Goal: Communication & Community: Ask a question

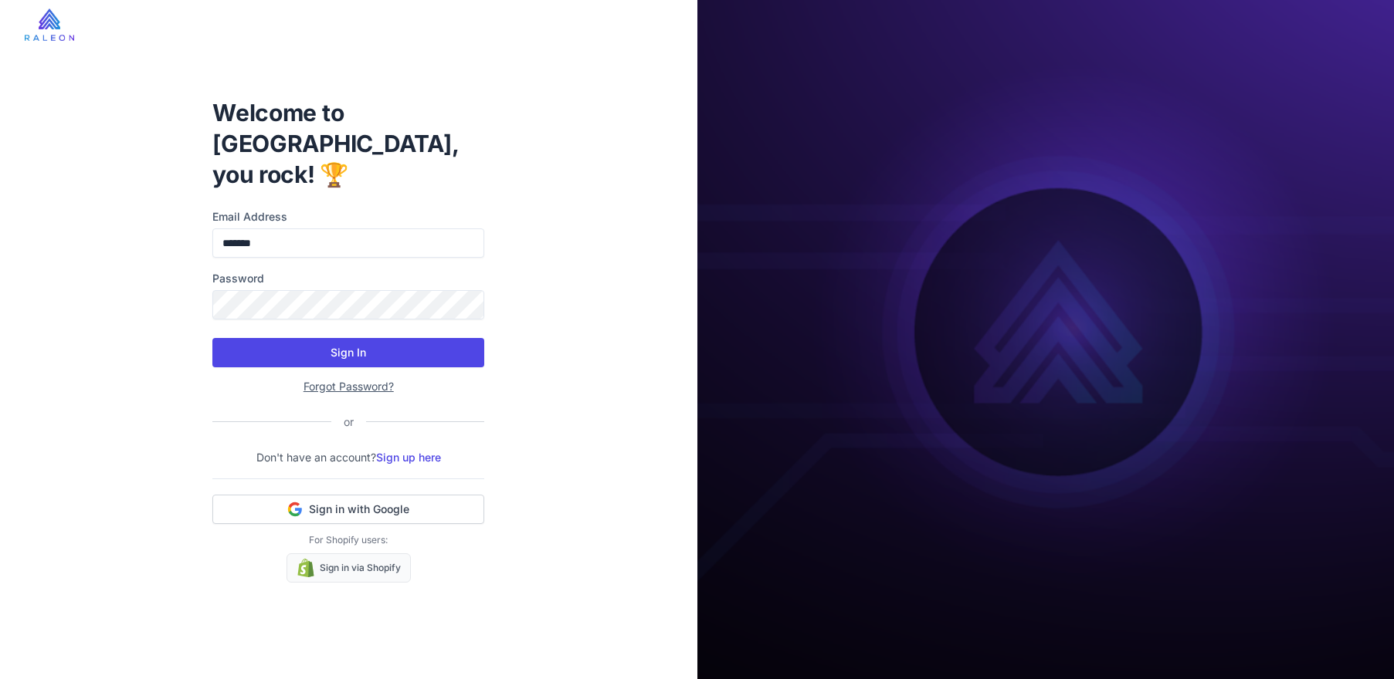
click at [342, 338] on button "Sign In" at bounding box center [348, 352] width 272 height 29
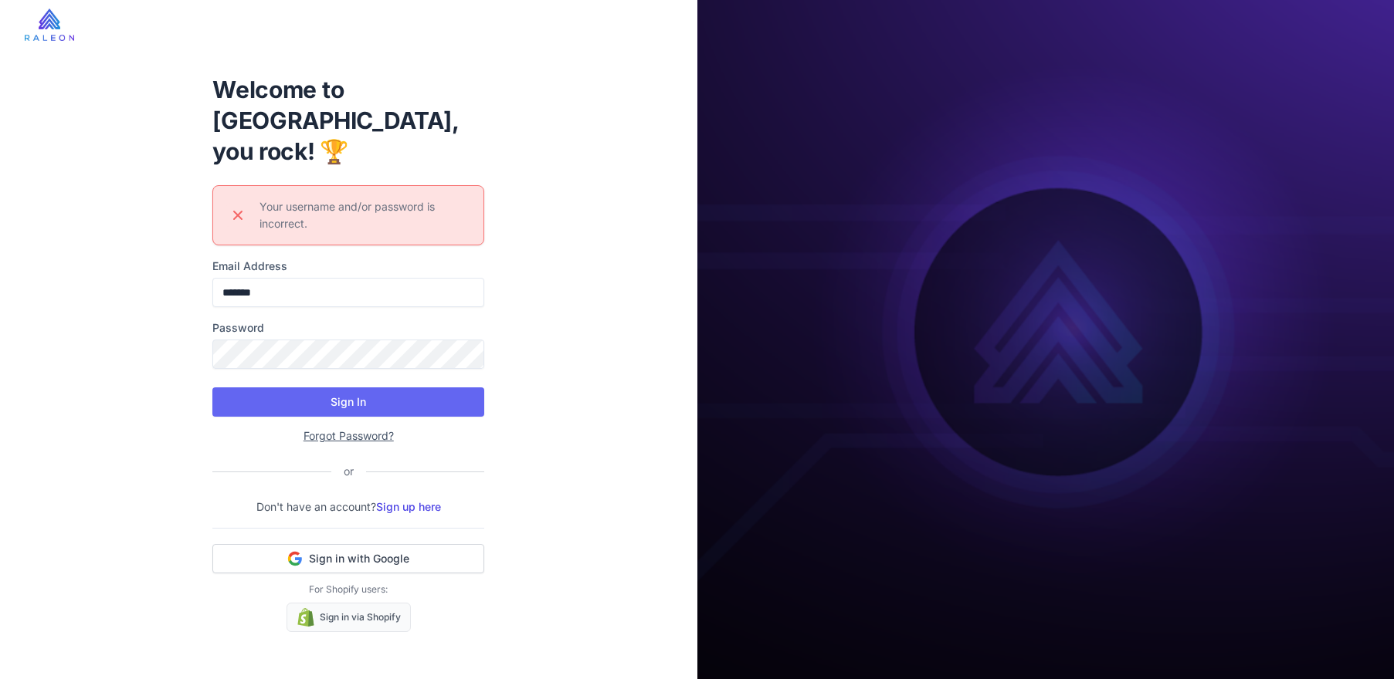
click at [551, 371] on div "Welcome to [GEOGRAPHIC_DATA], you rock! 🏆 Error icon Your username and/or passw…" at bounding box center [348, 339] width 697 height 679
click at [327, 278] on input "*******" at bounding box center [348, 292] width 272 height 29
click at [328, 278] on input "*******" at bounding box center [348, 292] width 272 height 29
click at [330, 278] on input "*******" at bounding box center [348, 292] width 272 height 29
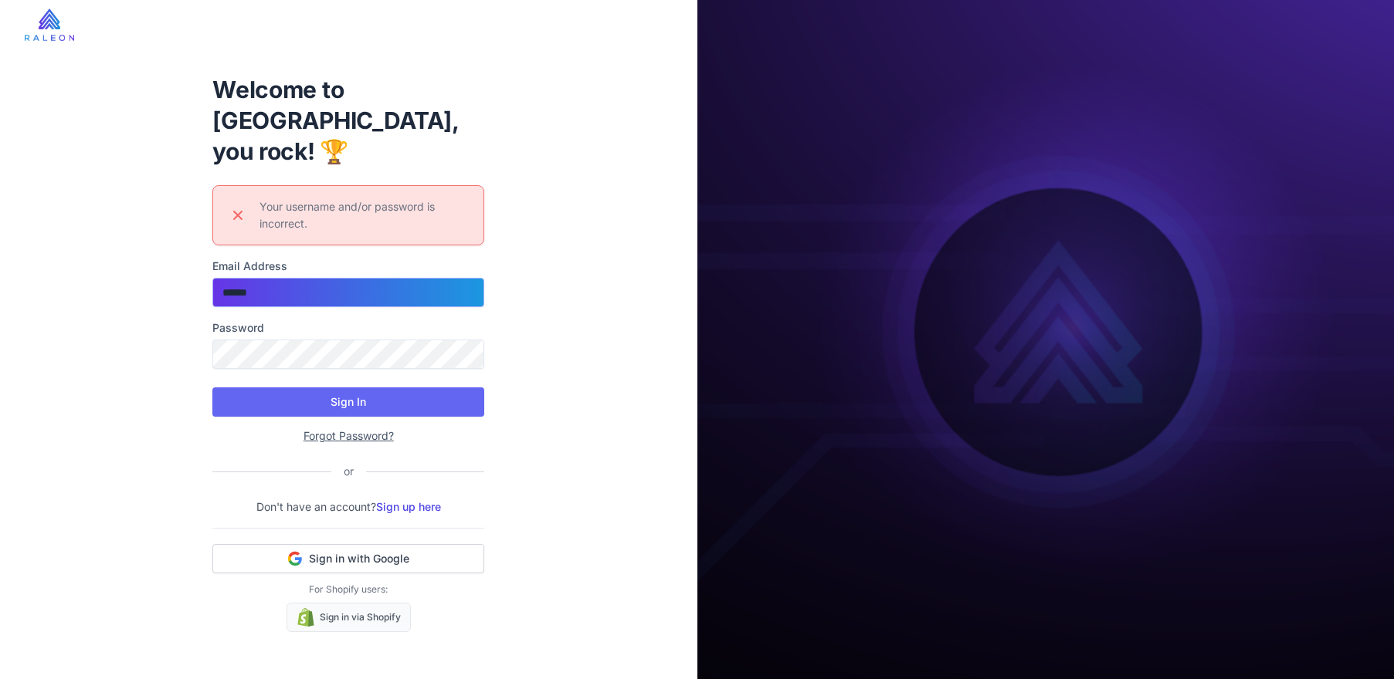
type input "**********"
click at [378, 388] on button "Sign In" at bounding box center [348, 402] width 272 height 29
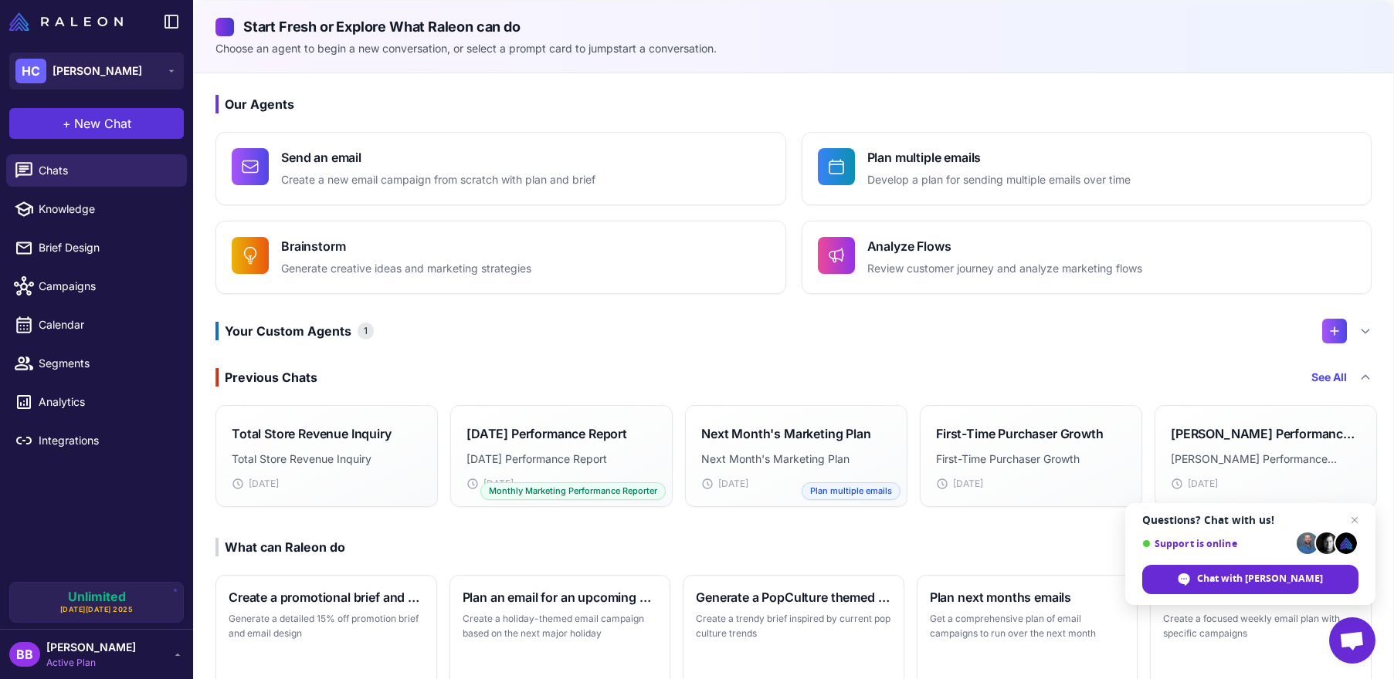
click at [117, 127] on span "New Chat" at bounding box center [102, 123] width 57 height 19
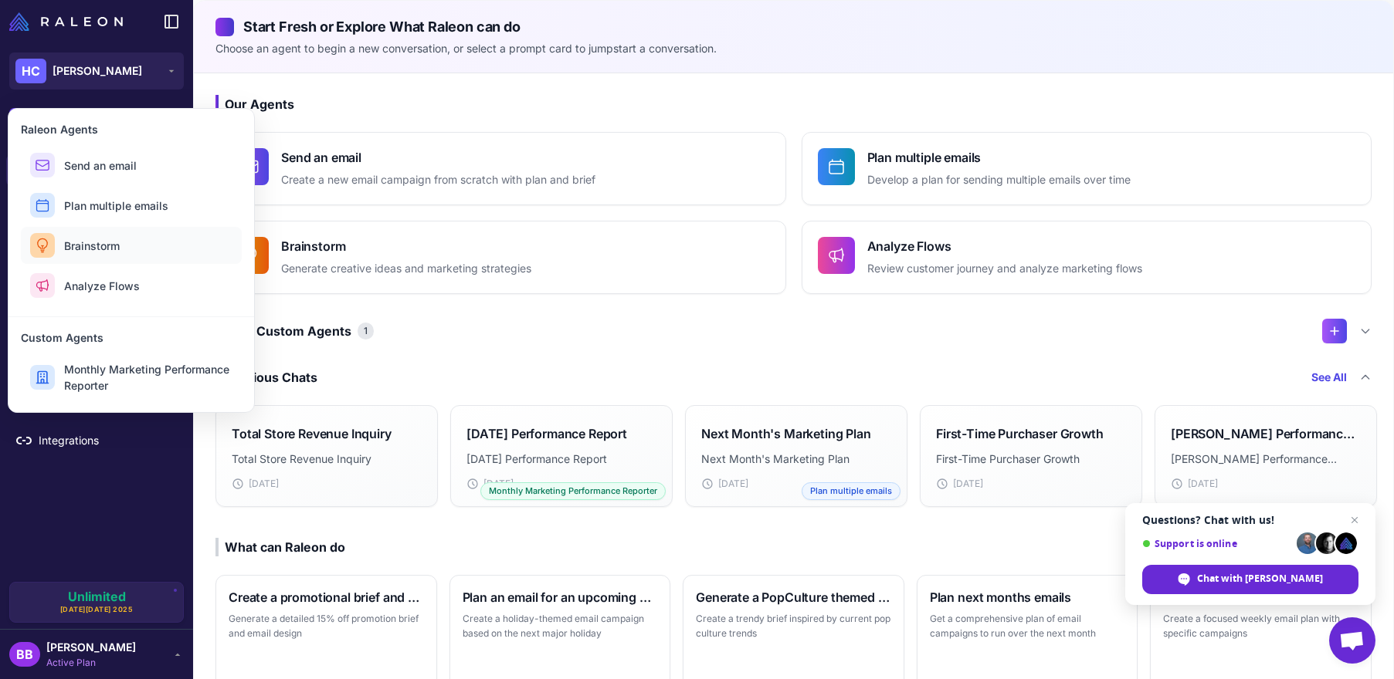
click at [96, 239] on span "Brainstorm" at bounding box center [92, 246] width 56 height 16
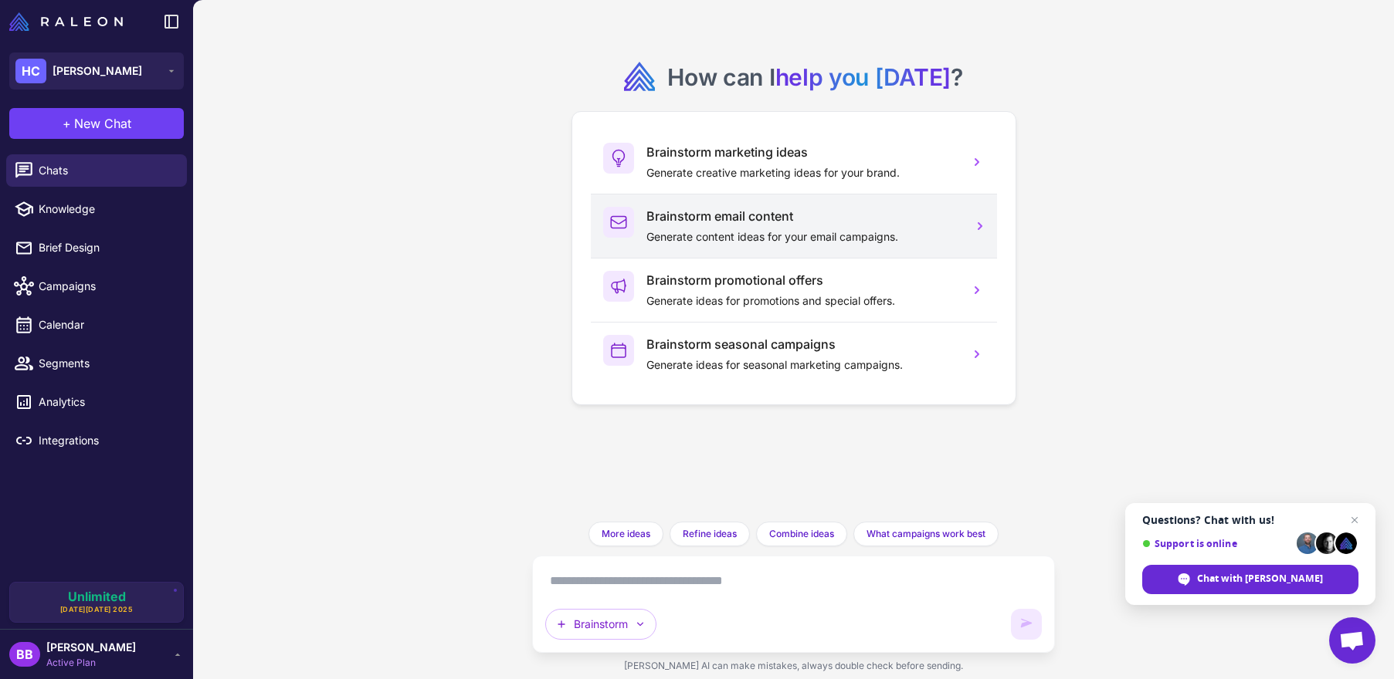
click at [901, 223] on h3 "Brainstorm email content" at bounding box center [801, 216] width 310 height 19
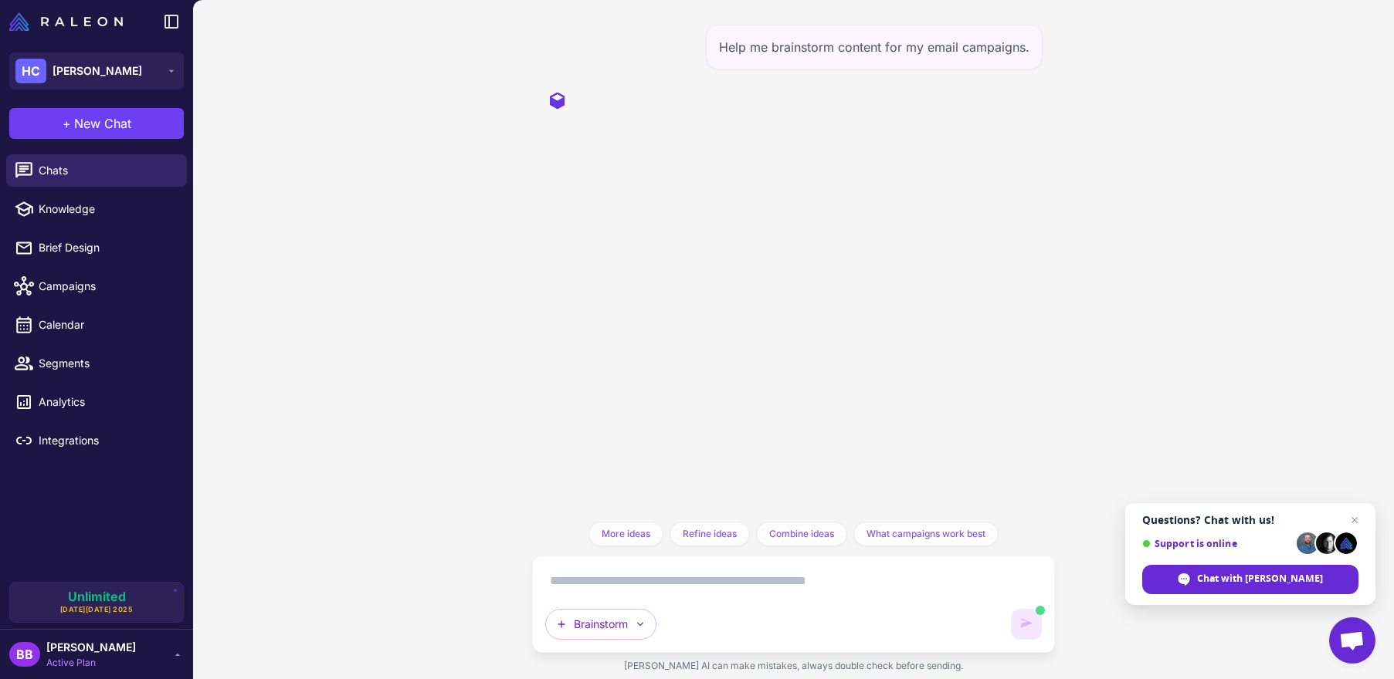
click at [786, 582] on textarea at bounding box center [793, 581] width 496 height 25
type textarea "*"
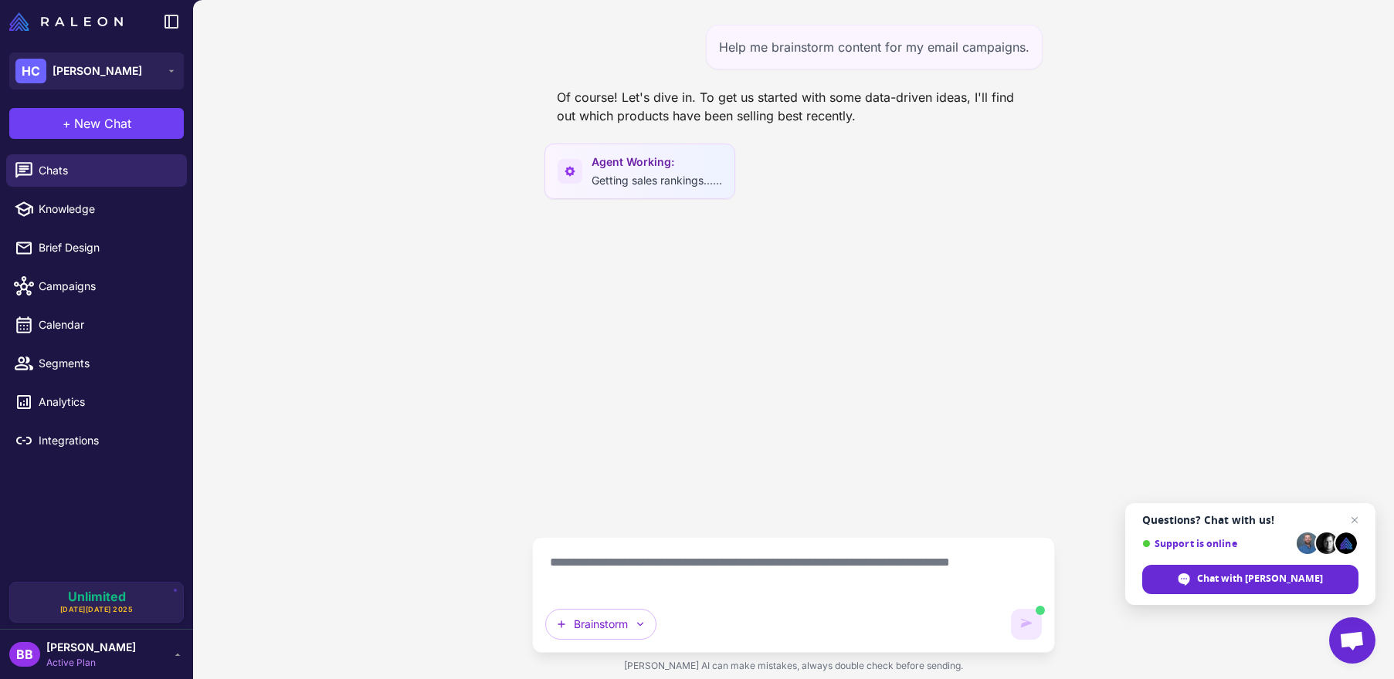
click at [948, 561] on textarea "**********" at bounding box center [793, 572] width 496 height 43
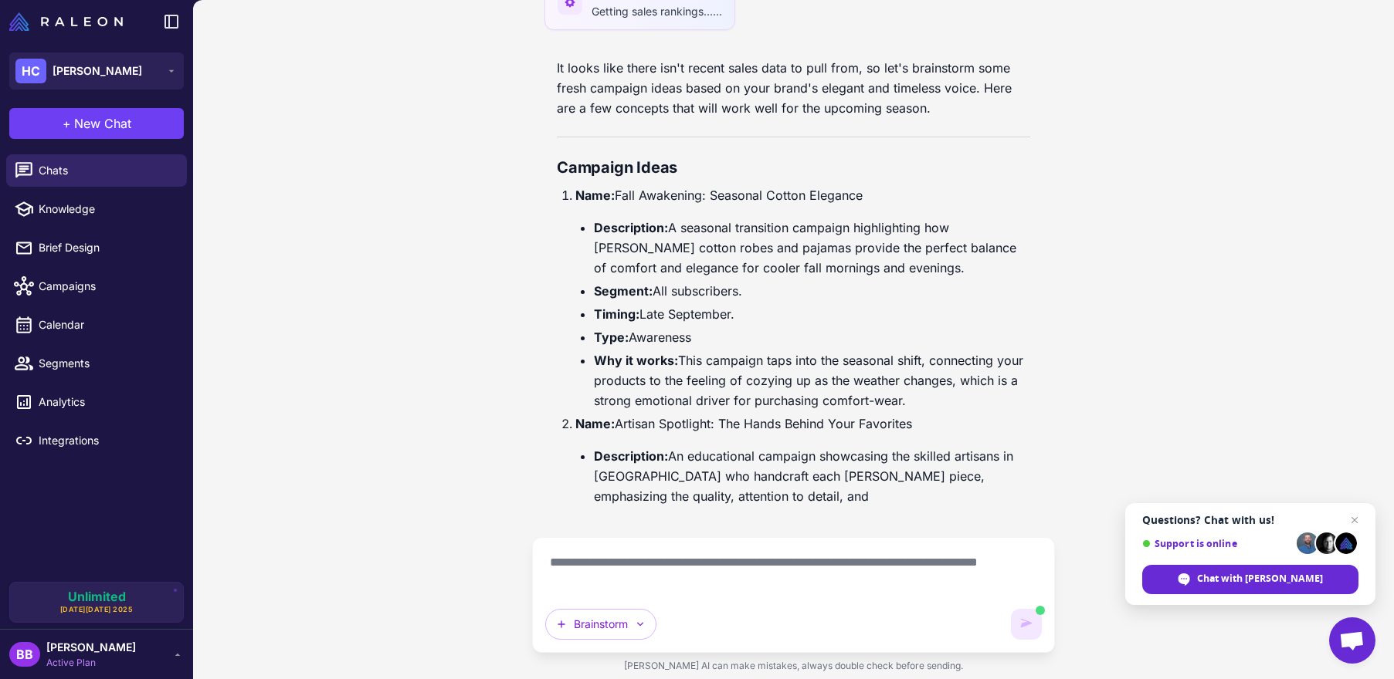
click at [661, 587] on textarea "**********" at bounding box center [793, 572] width 496 height 43
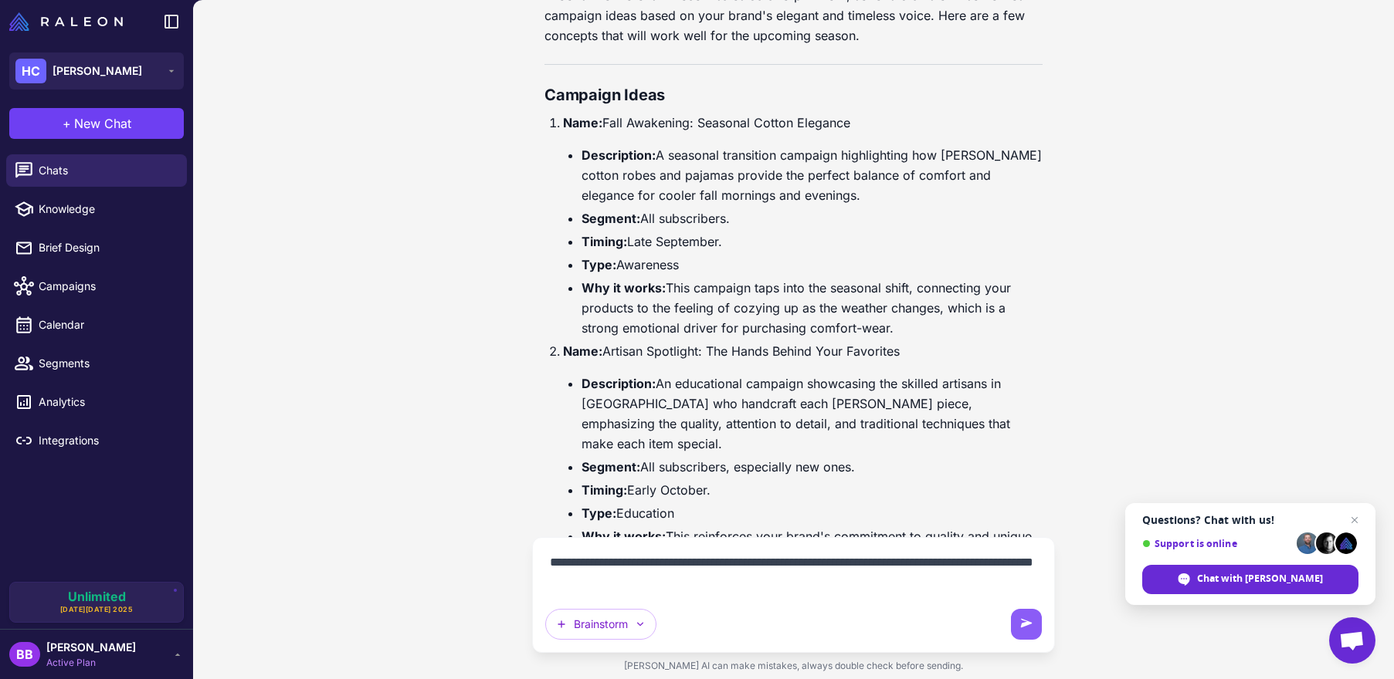
scroll to position [551, 0]
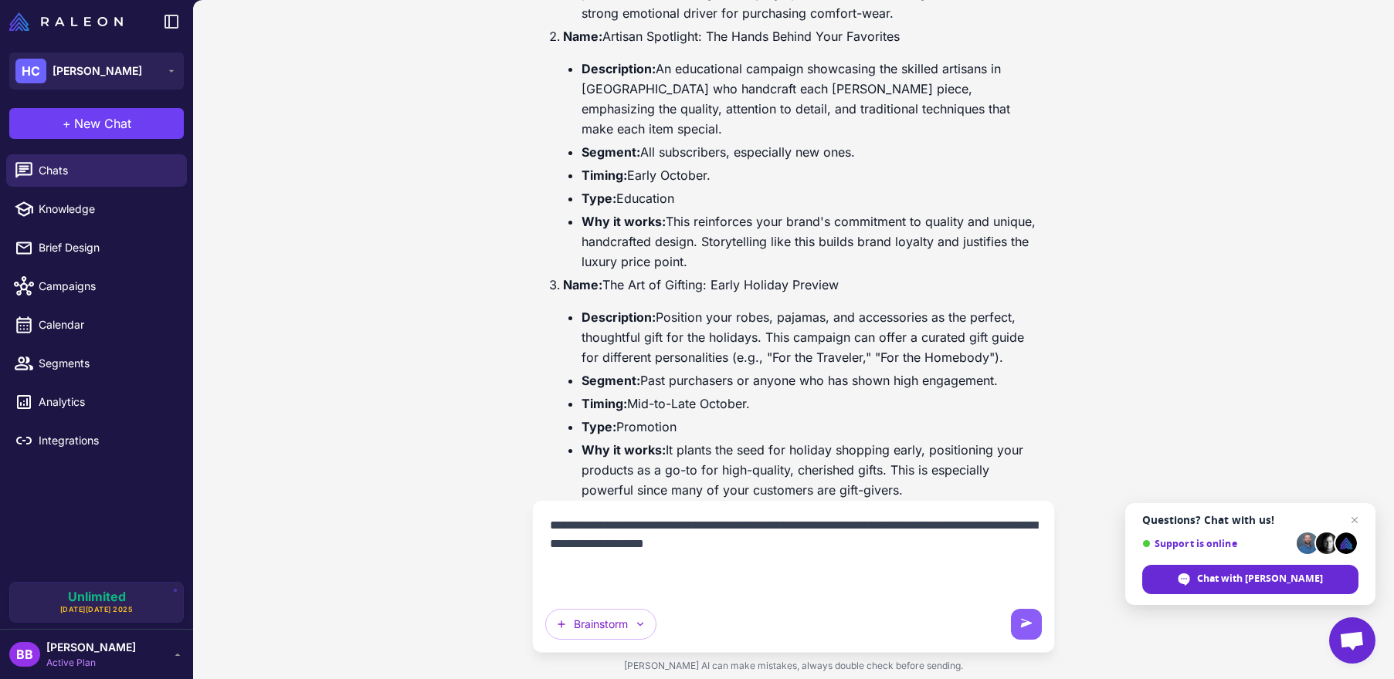
paste textarea "**********"
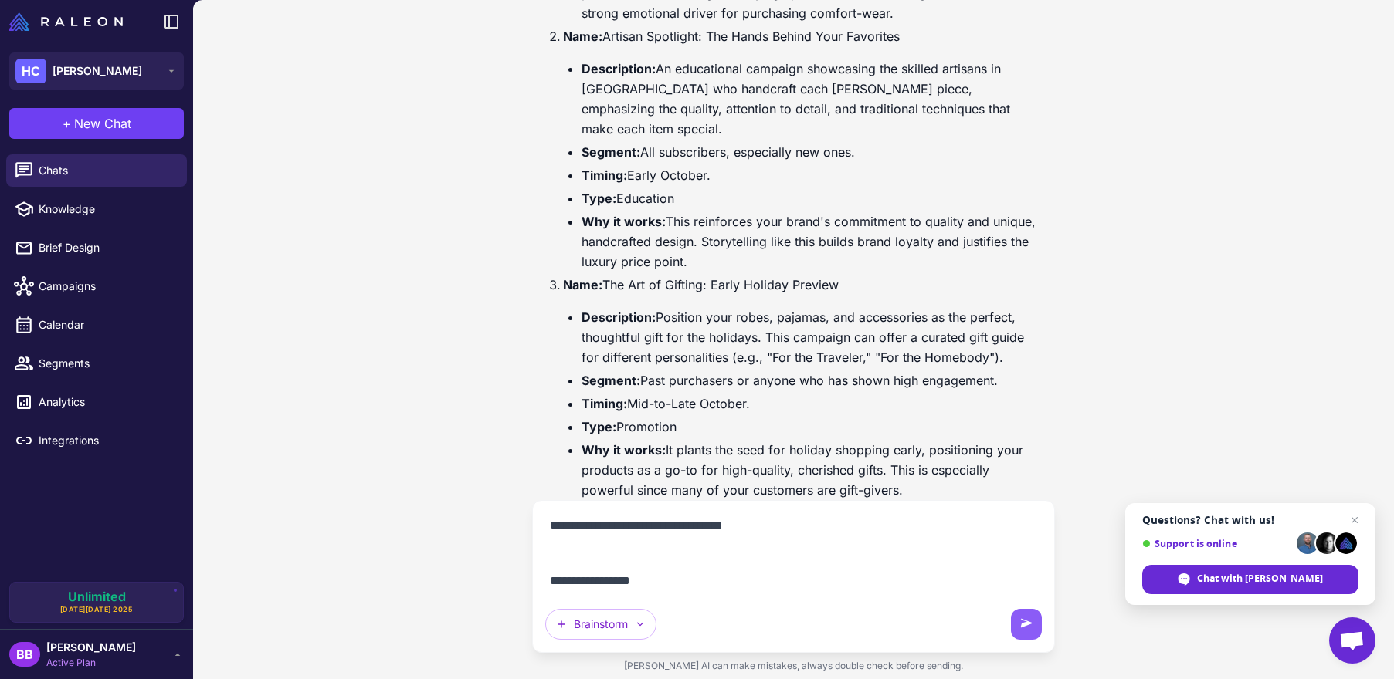
scroll to position [241, 0]
click at [681, 564] on textarea "**********" at bounding box center [793, 553] width 496 height 80
paste textarea "**********"
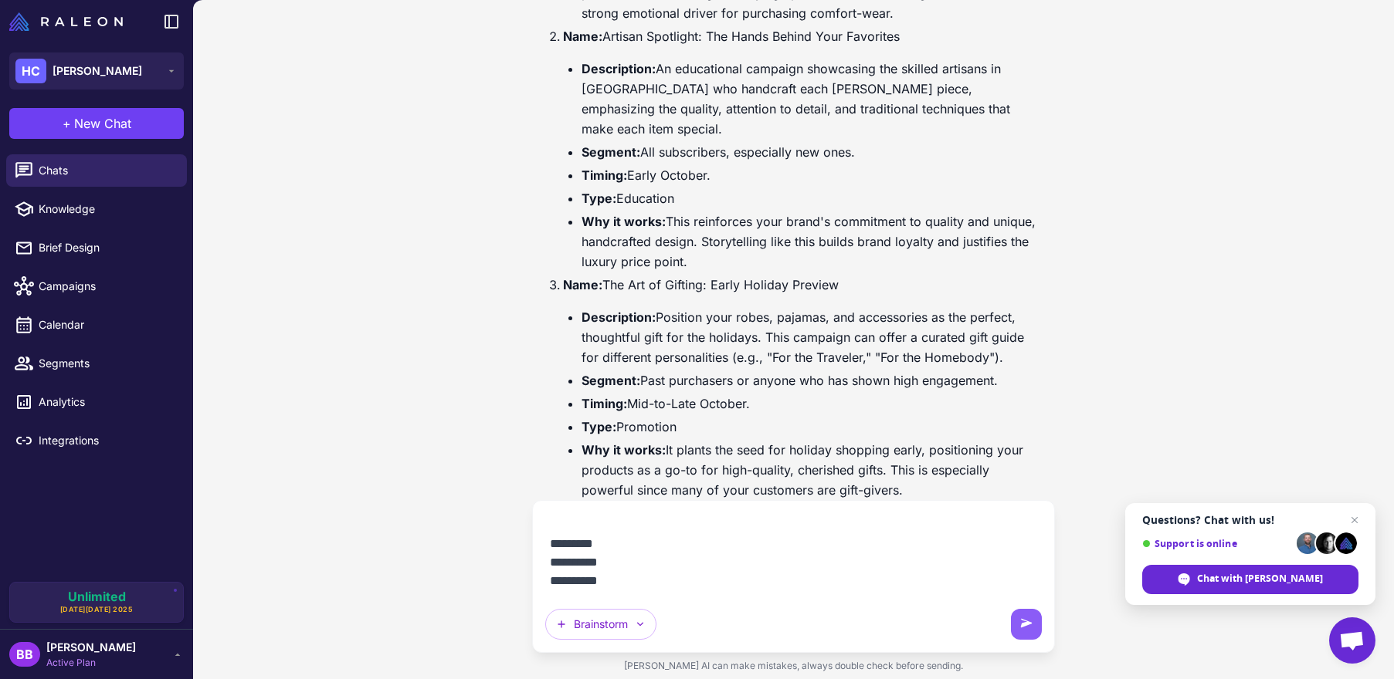
click at [688, 560] on textarea "**********" at bounding box center [793, 553] width 496 height 80
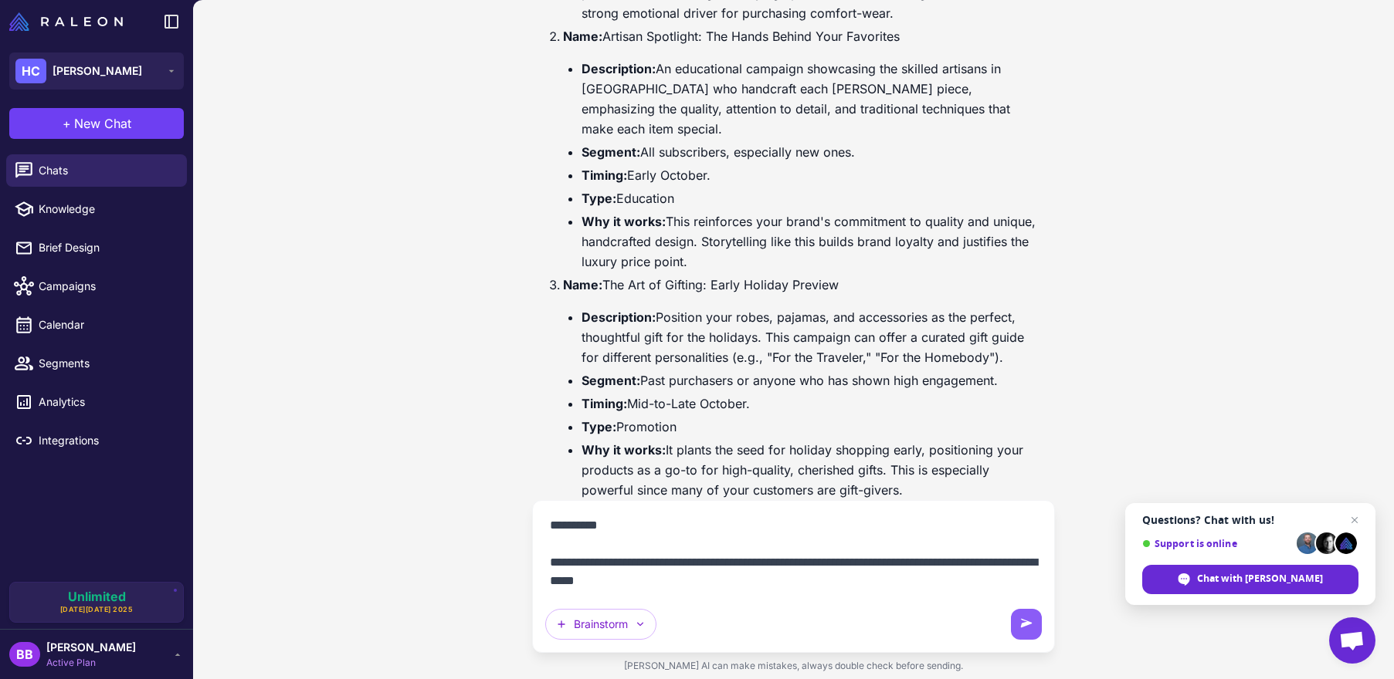
scroll to position [445, 0]
click at [642, 625] on icon "button" at bounding box center [640, 625] width 6 height 4
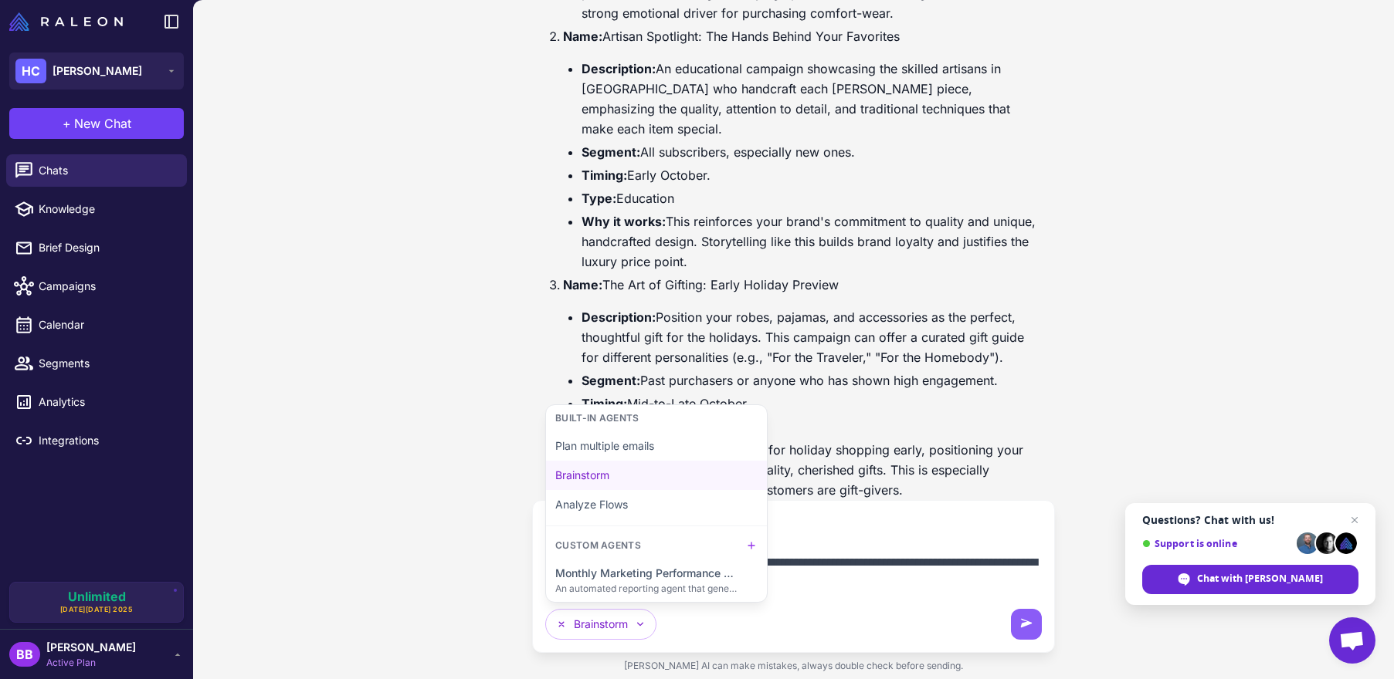
click at [825, 589] on textarea "**********" at bounding box center [793, 553] width 496 height 80
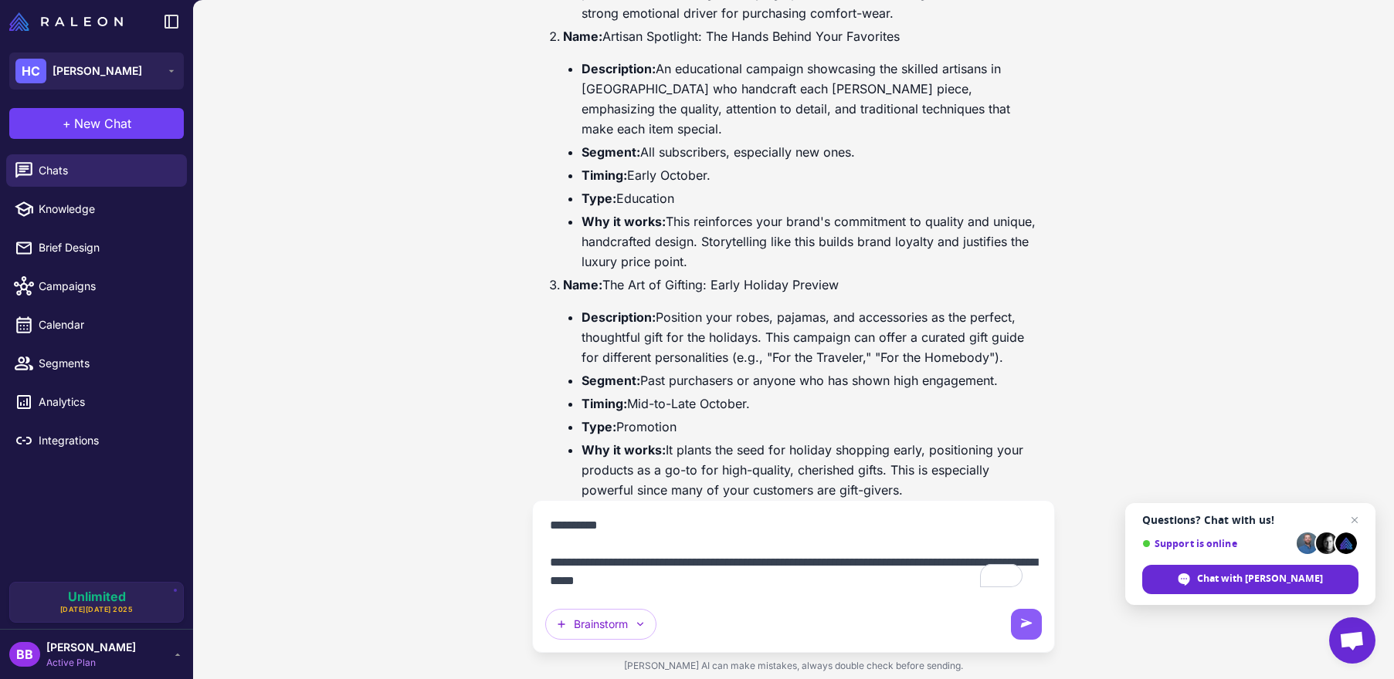
paste textarea "**********"
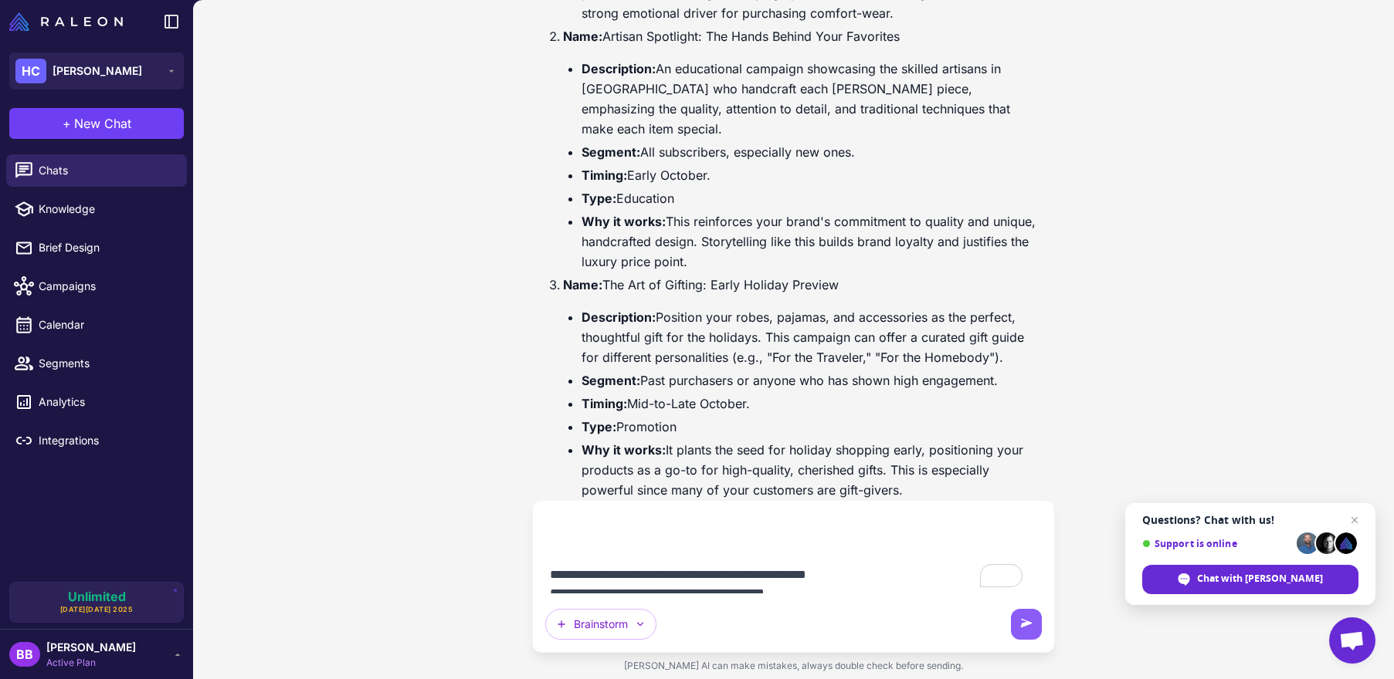
scroll to position [914, 0]
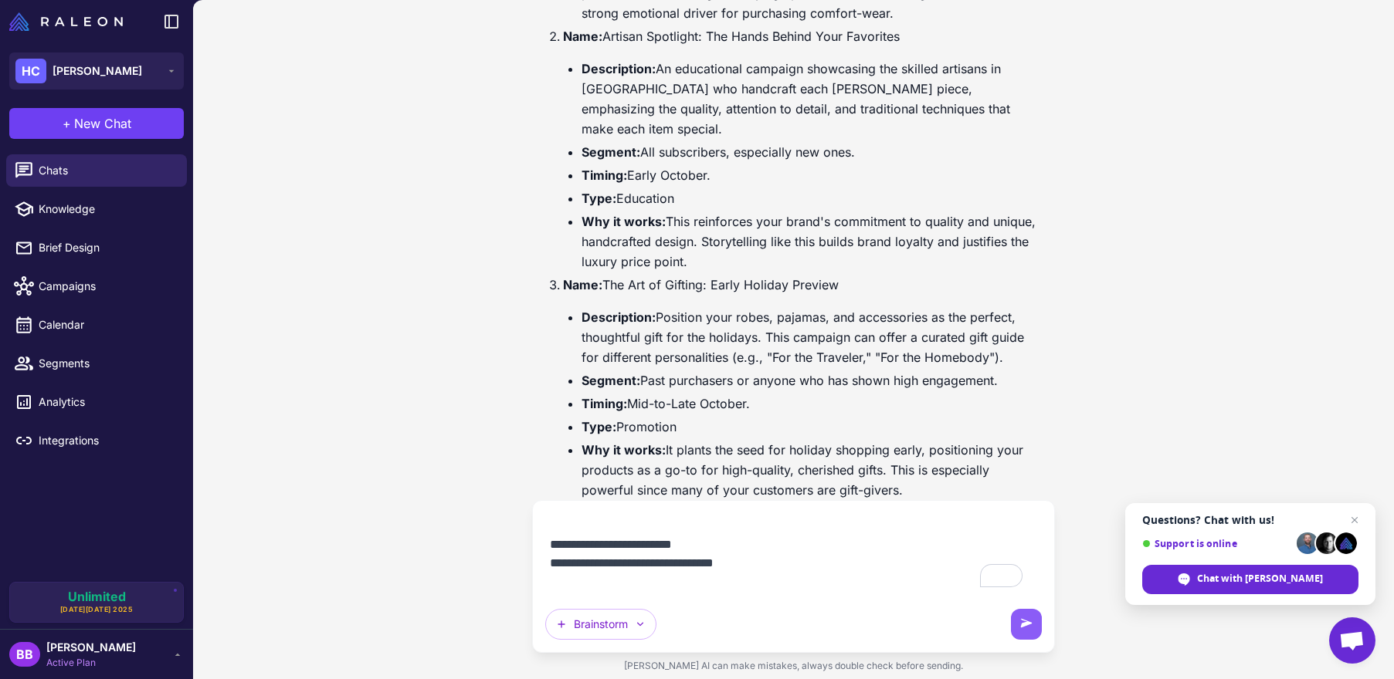
click at [628, 544] on textarea "To enrich screen reader interactions, please activate Accessibility in Grammarl…" at bounding box center [793, 553] width 496 height 80
click at [727, 541] on textarea "To enrich screen reader interactions, please activate Accessibility in Grammarl…" at bounding box center [793, 553] width 496 height 80
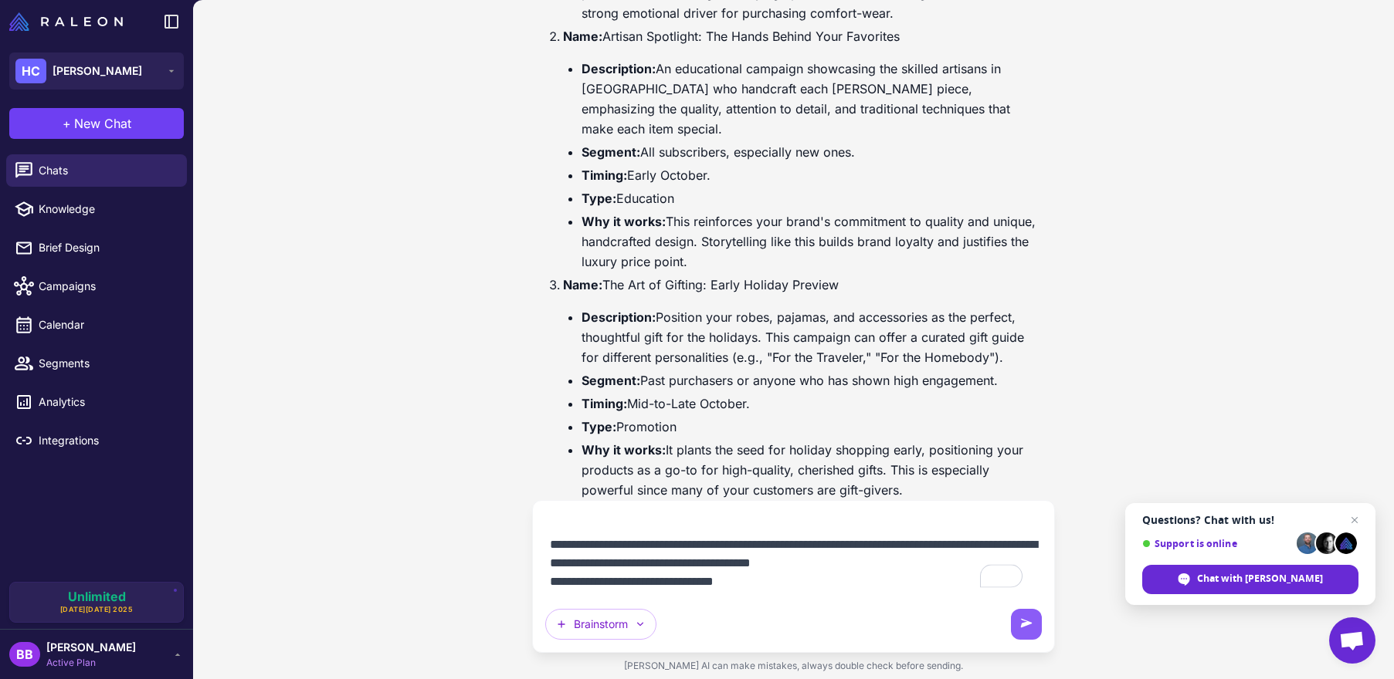
click at [778, 582] on textarea "To enrich screen reader interactions, please activate Accessibility in Grammarl…" at bounding box center [793, 553] width 496 height 80
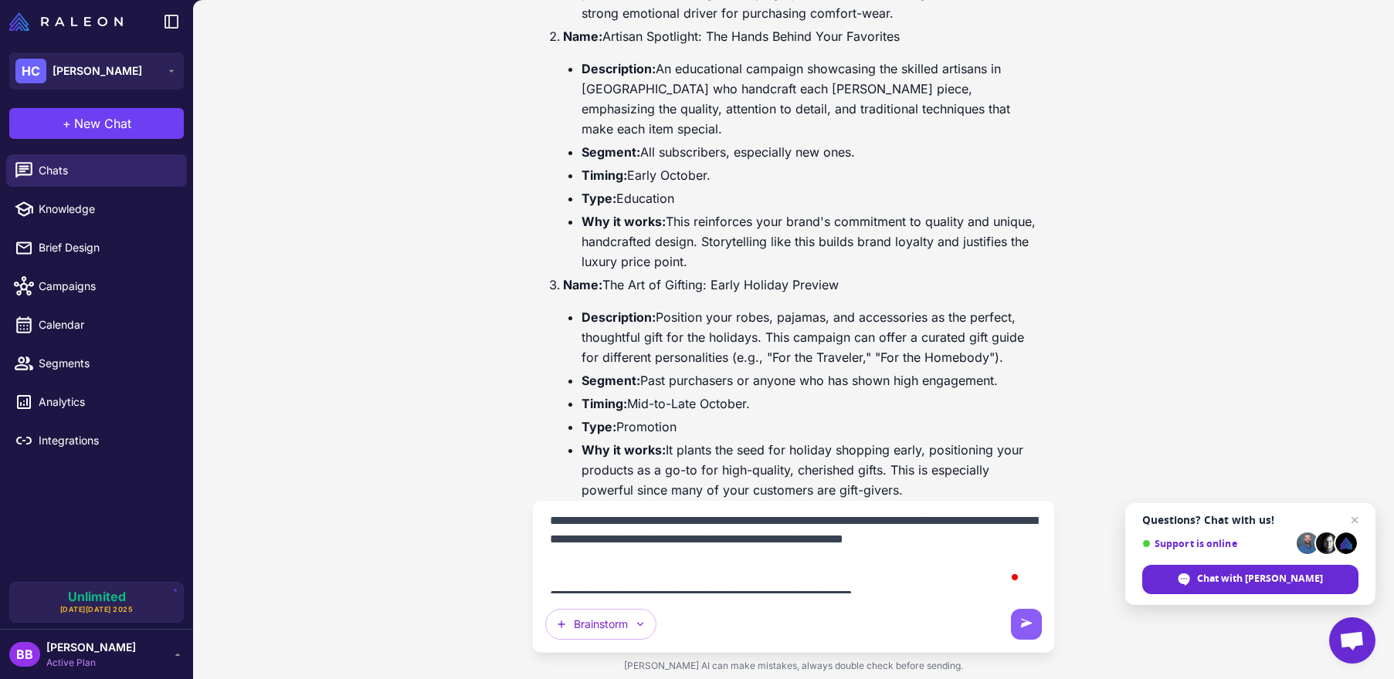
scroll to position [500, 0]
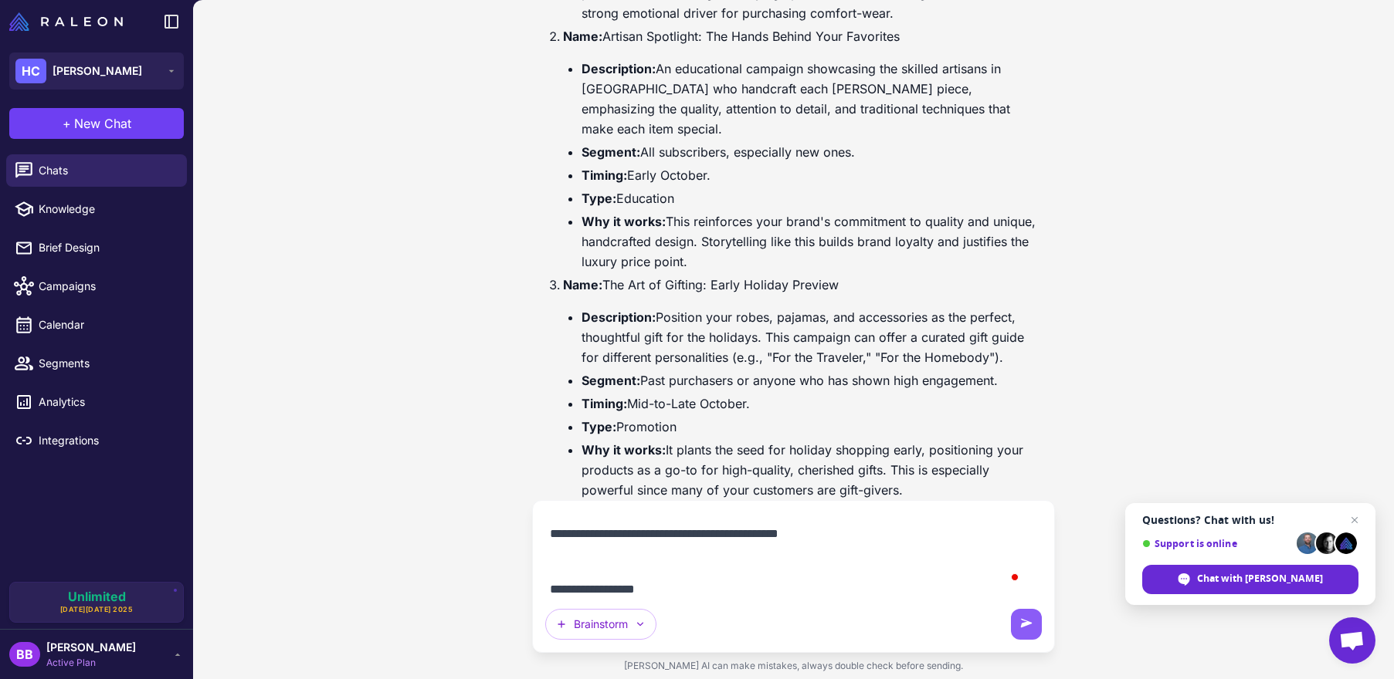
click at [869, 554] on textarea "To enrich screen reader interactions, please activate Accessibility in Grammarl…" at bounding box center [793, 553] width 496 height 80
click at [668, 554] on textarea "To enrich screen reader interactions, please activate Accessibility in Grammarl…" at bounding box center [793, 553] width 496 height 80
click at [652, 591] on textarea "To enrich screen reader interactions, please activate Accessibility in Grammarl…" at bounding box center [793, 553] width 496 height 80
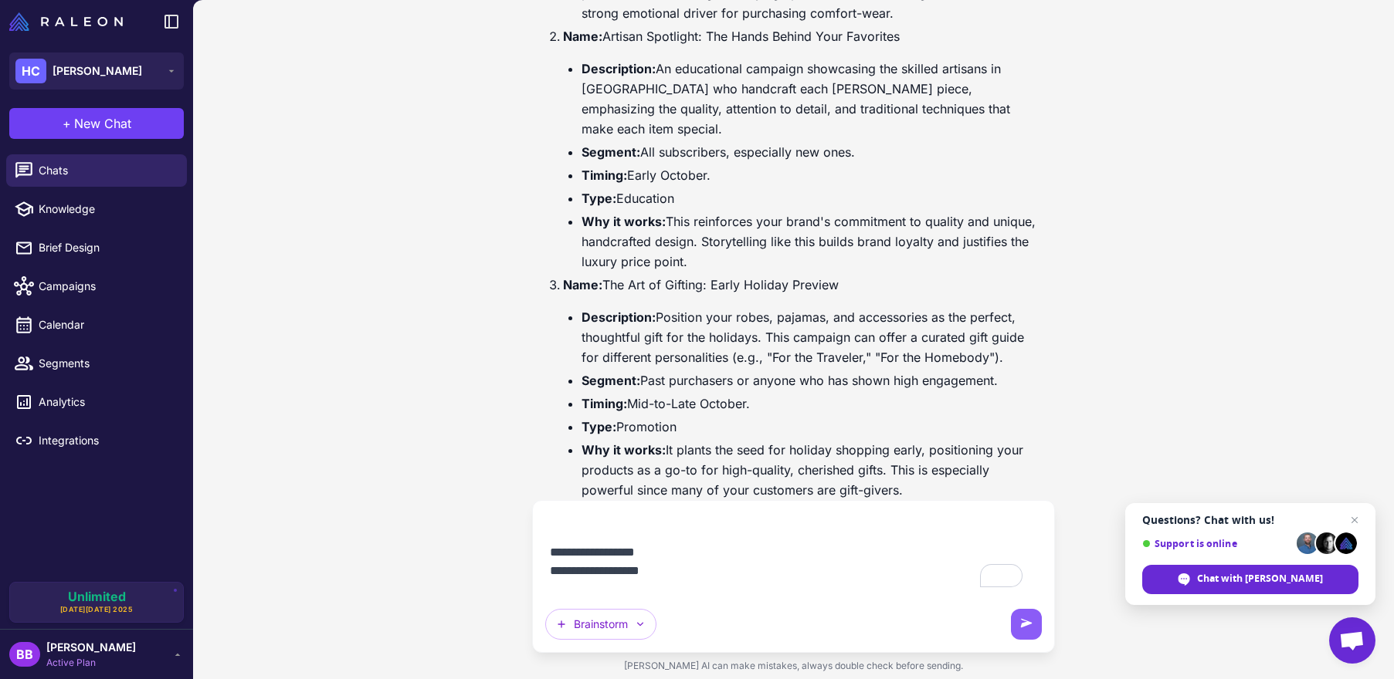
click at [652, 591] on textarea "To enrich screen reader interactions, please activate Accessibility in Grammarl…" at bounding box center [793, 553] width 496 height 80
click at [669, 570] on textarea "To enrich screen reader interactions, please activate Accessibility in Grammarl…" at bounding box center [793, 553] width 496 height 80
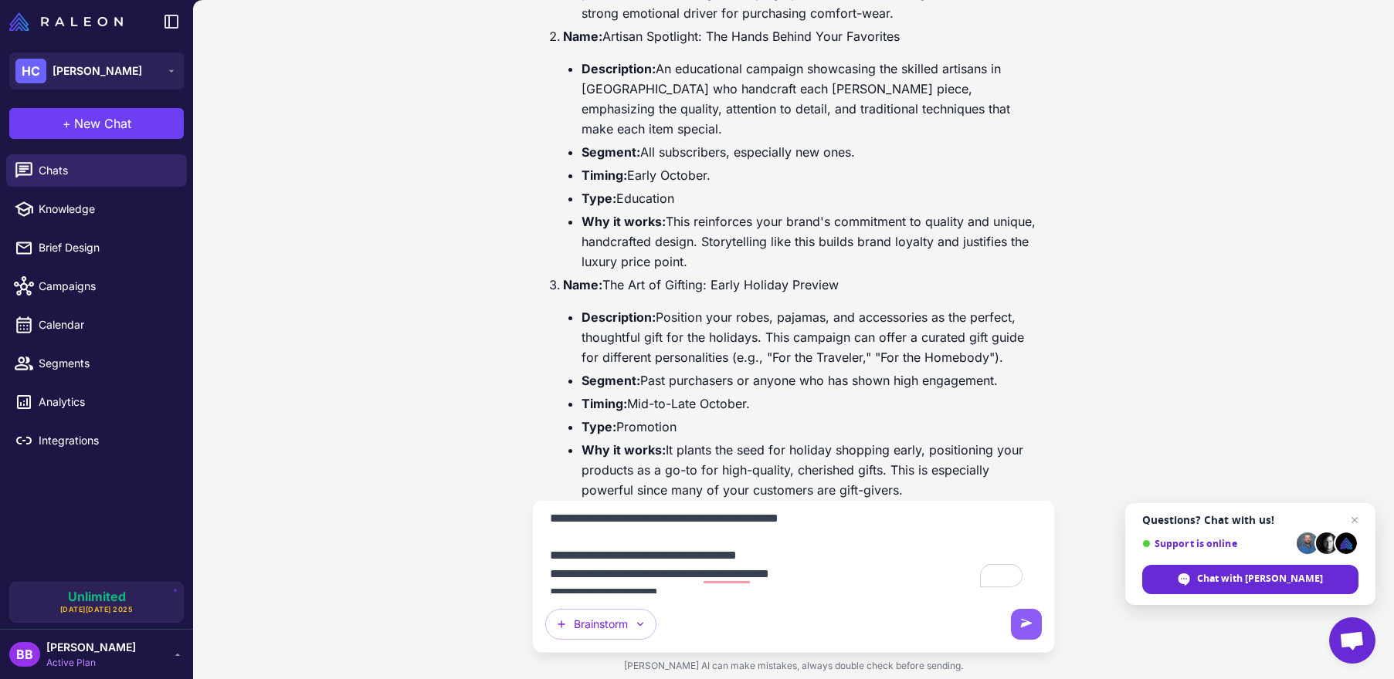
click at [618, 538] on textarea "To enrich screen reader interactions, please activate Accessibility in Grammarl…" at bounding box center [793, 553] width 496 height 80
click at [615, 529] on textarea "To enrich screen reader interactions, please activate Accessibility in Grammarl…" at bounding box center [793, 553] width 496 height 80
click at [612, 538] on textarea "To enrich screen reader interactions, please activate Accessibility in Grammarl…" at bounding box center [793, 553] width 496 height 80
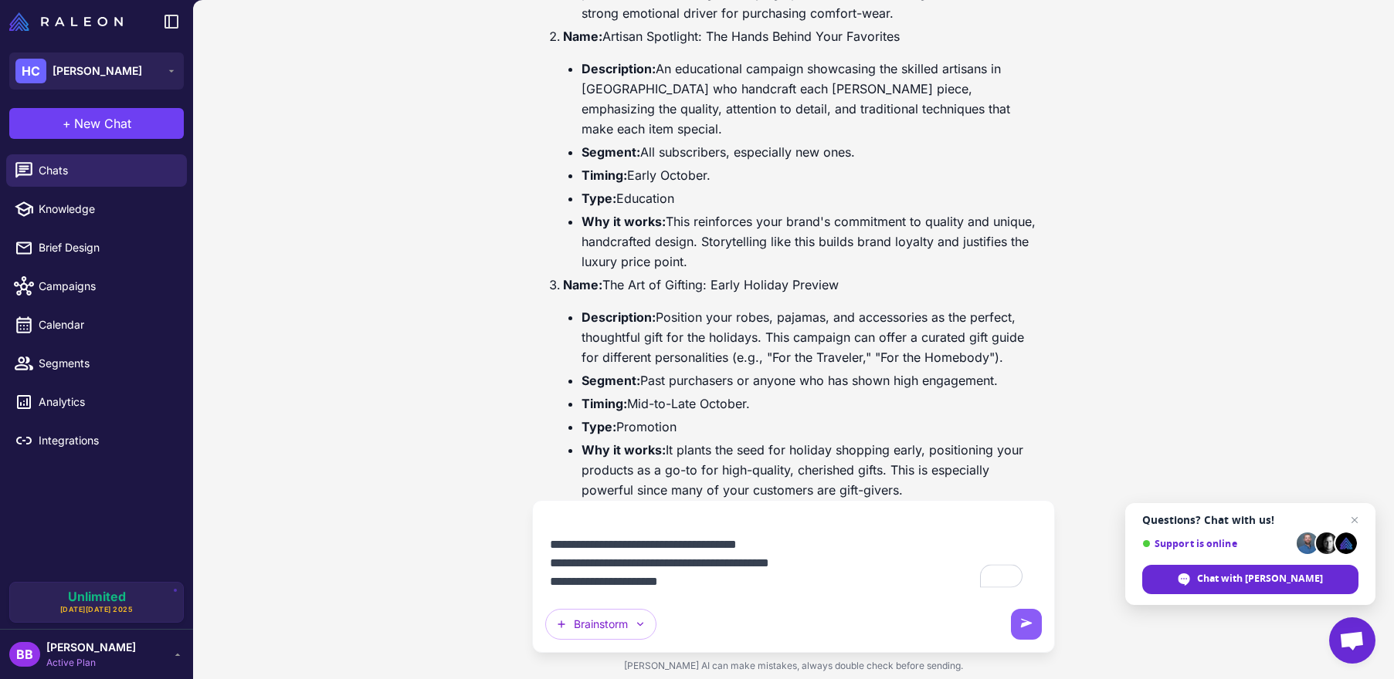
drag, startPoint x: 780, startPoint y: 562, endPoint x: 754, endPoint y: 563, distance: 26.3
click at [754, 563] on textarea "To enrich screen reader interactions, please activate Accessibility in Grammarl…" at bounding box center [793, 553] width 496 height 80
click at [665, 564] on textarea "To enrich screen reader interactions, please activate Accessibility in Grammarl…" at bounding box center [793, 553] width 496 height 80
click at [854, 564] on textarea "To enrich screen reader interactions, please activate Accessibility in Grammarl…" at bounding box center [793, 553] width 496 height 80
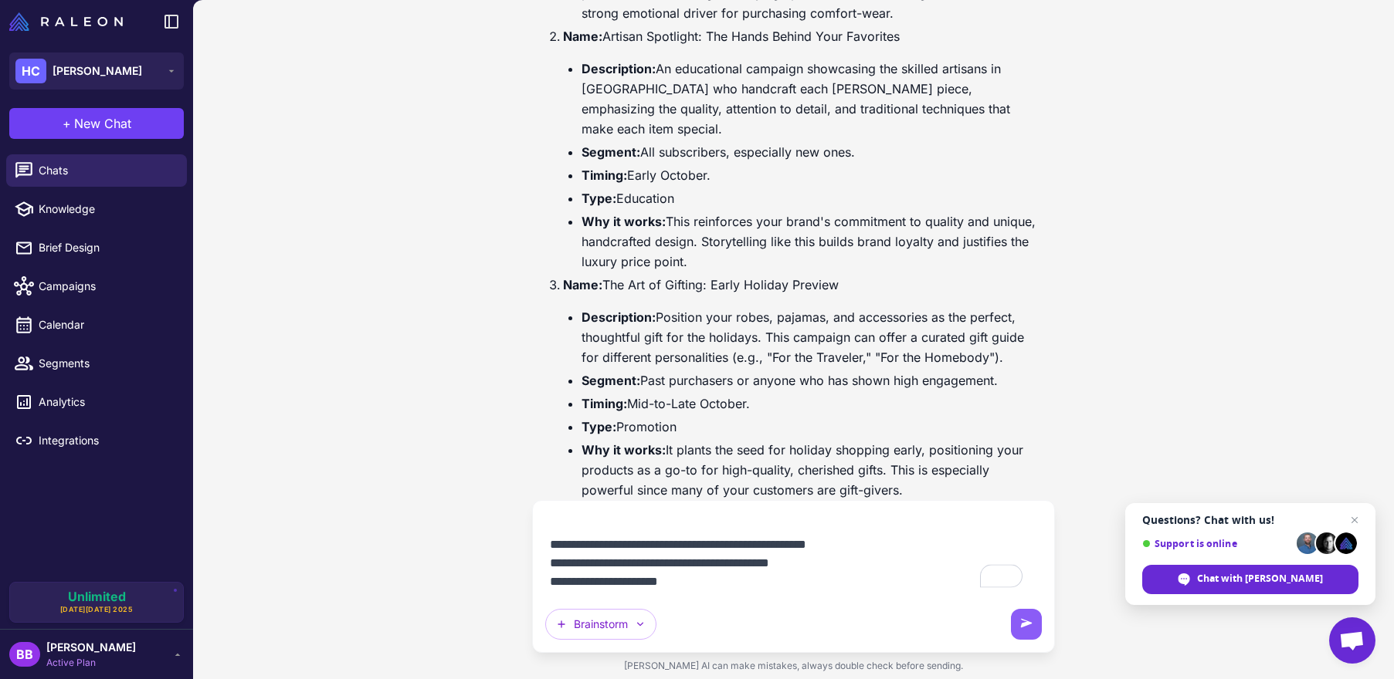
click at [854, 564] on textarea "To enrich screen reader interactions, please activate Accessibility in Grammarl…" at bounding box center [793, 553] width 496 height 80
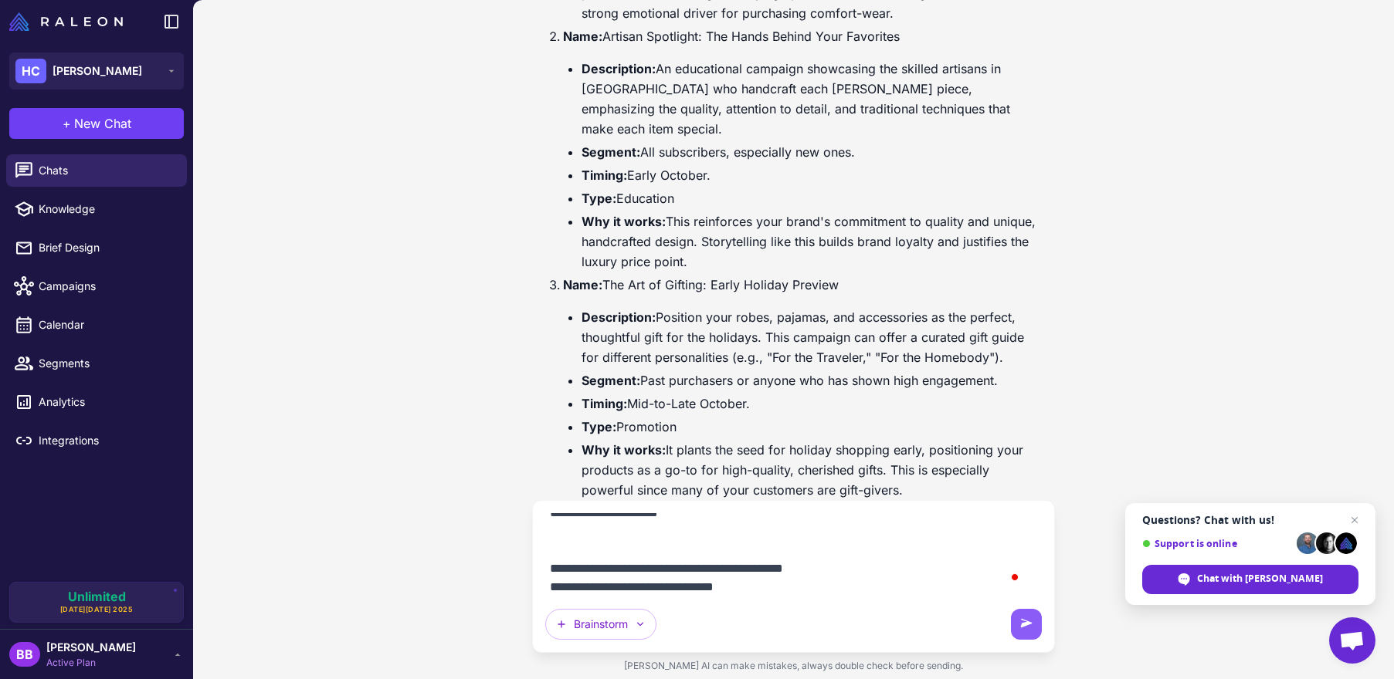
scroll to position [784, 0]
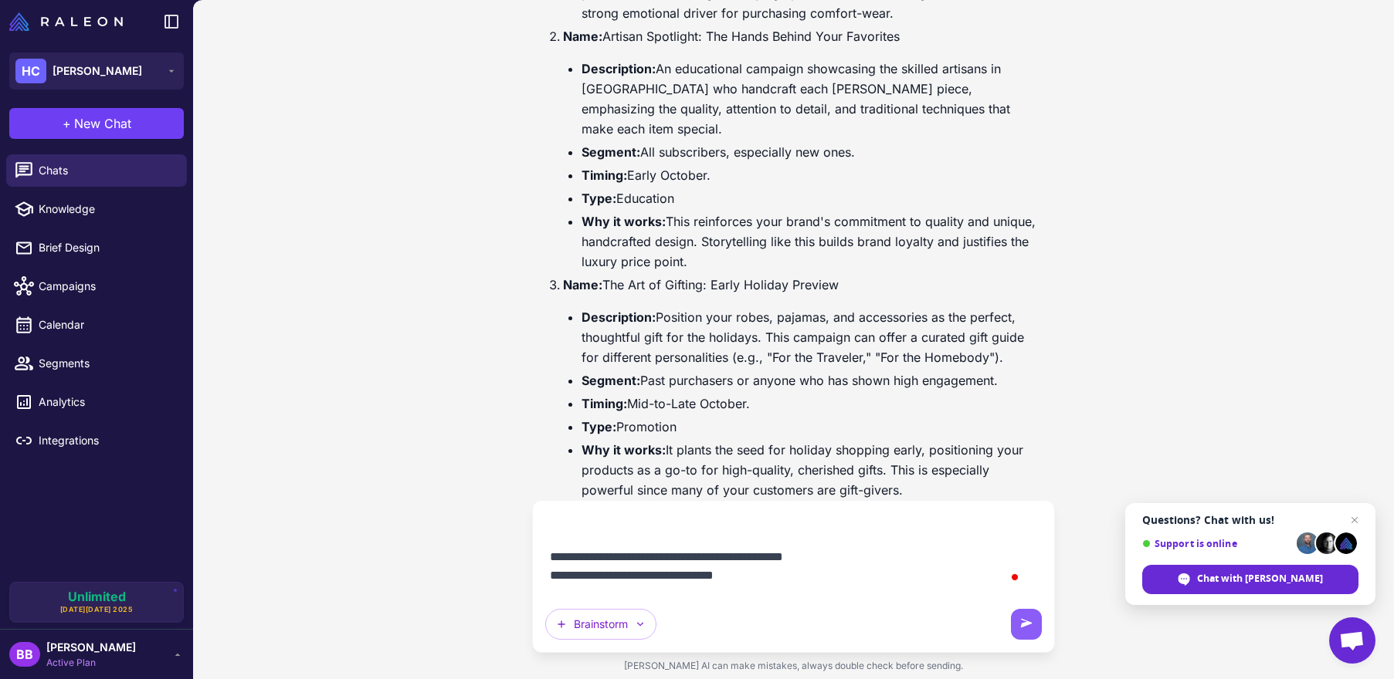
click at [659, 534] on textarea "To enrich screen reader interactions, please activate Accessibility in Grammarl…" at bounding box center [793, 553] width 496 height 80
click at [547, 537] on textarea "To enrich screen reader interactions, please activate Accessibility in Grammarl…" at bounding box center [793, 553] width 496 height 80
click at [551, 574] on textarea "To enrich screen reader interactions, please activate Accessibility in Grammarl…" at bounding box center [793, 553] width 496 height 80
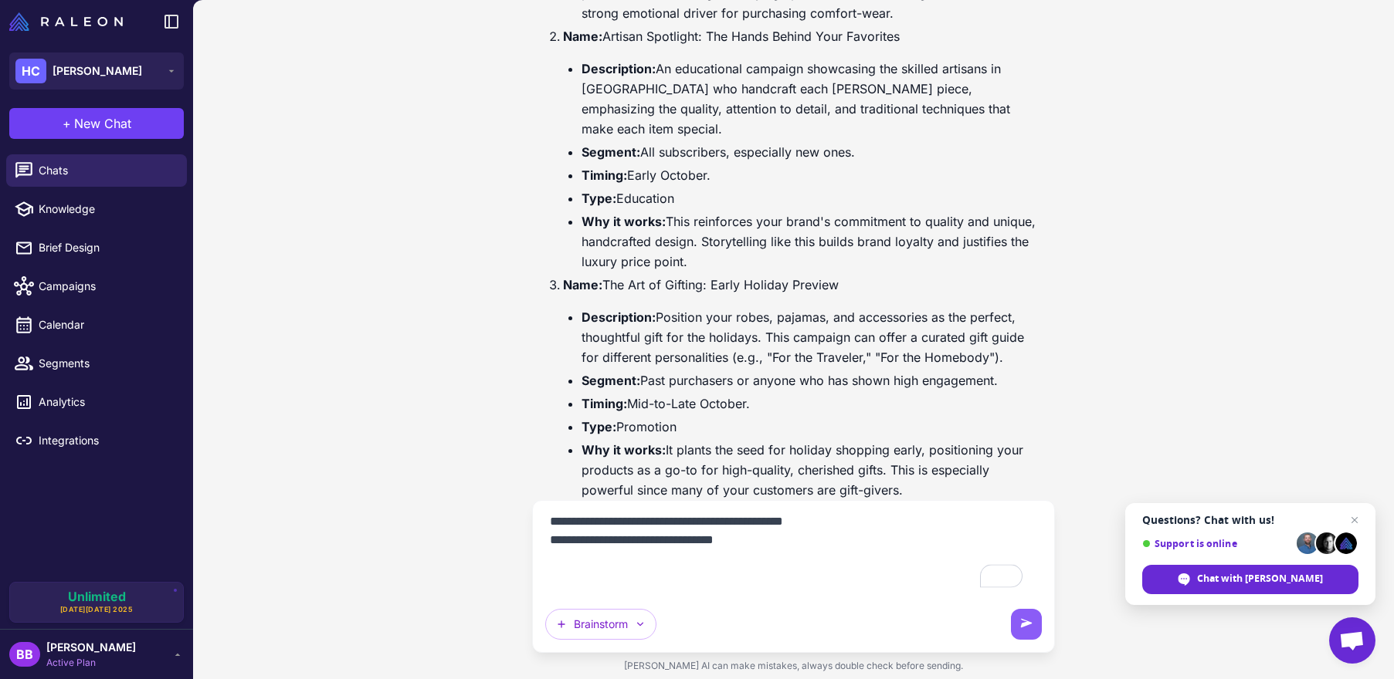
scroll to position [828, 0]
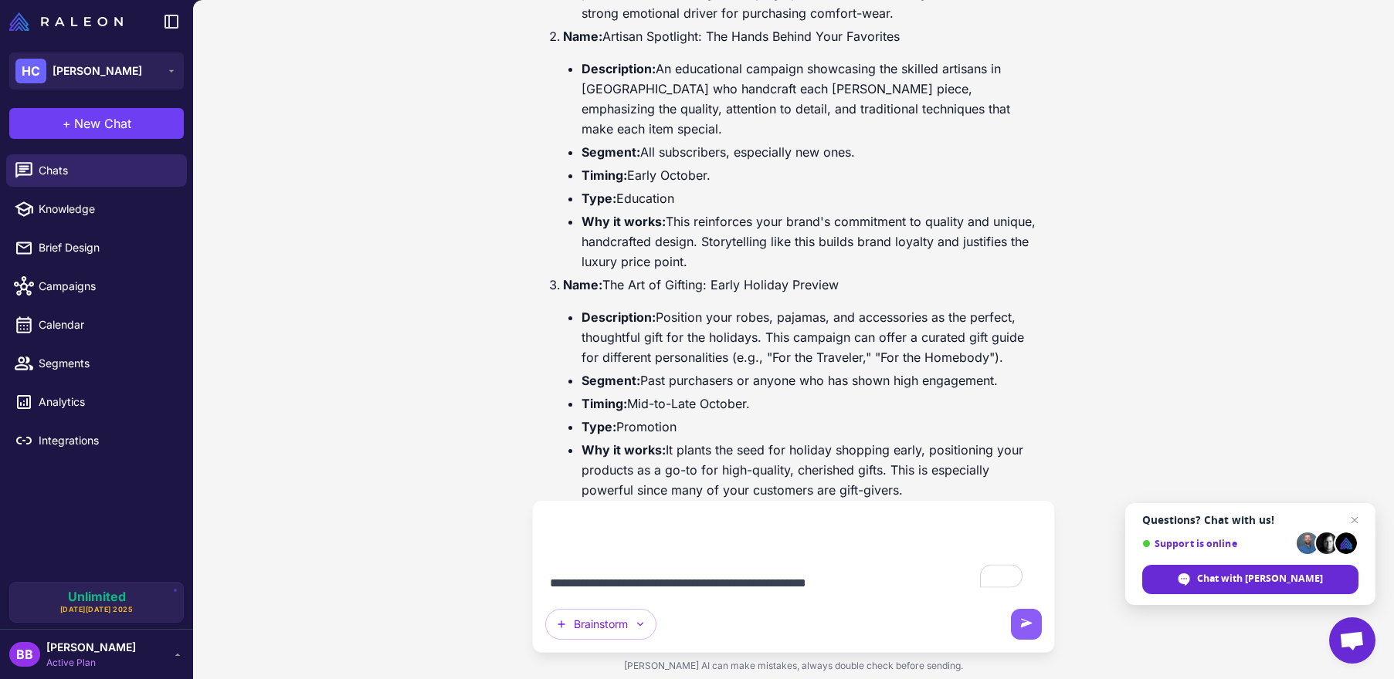
click at [564, 527] on textarea "To enrich screen reader interactions, please activate Accessibility in Grammarl…" at bounding box center [793, 553] width 496 height 80
click at [649, 551] on textarea "To enrich screen reader interactions, please activate Accessibility in Grammarl…" at bounding box center [793, 553] width 496 height 80
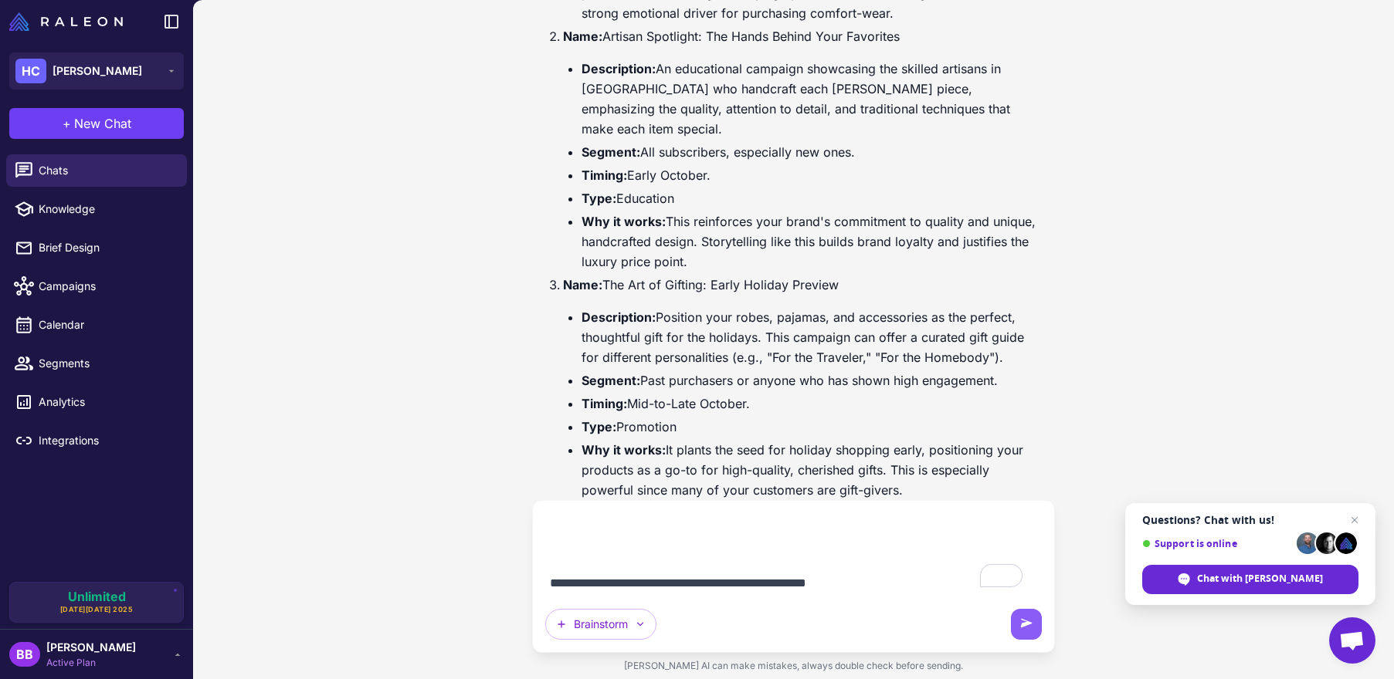
click at [649, 551] on textarea "To enrich screen reader interactions, please activate Accessibility in Grammarl…" at bounding box center [793, 553] width 496 height 80
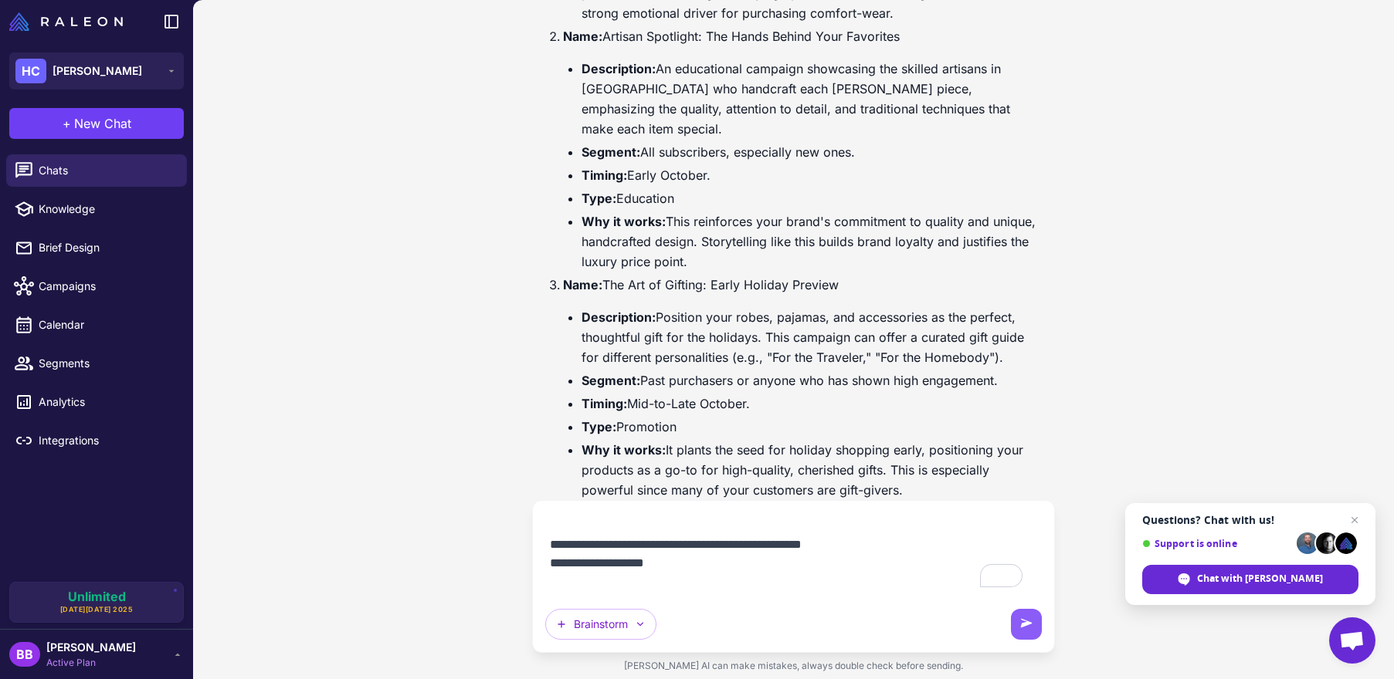
click at [593, 535] on textarea "To enrich screen reader interactions, please activate Accessibility in Grammarl…" at bounding box center [793, 553] width 496 height 80
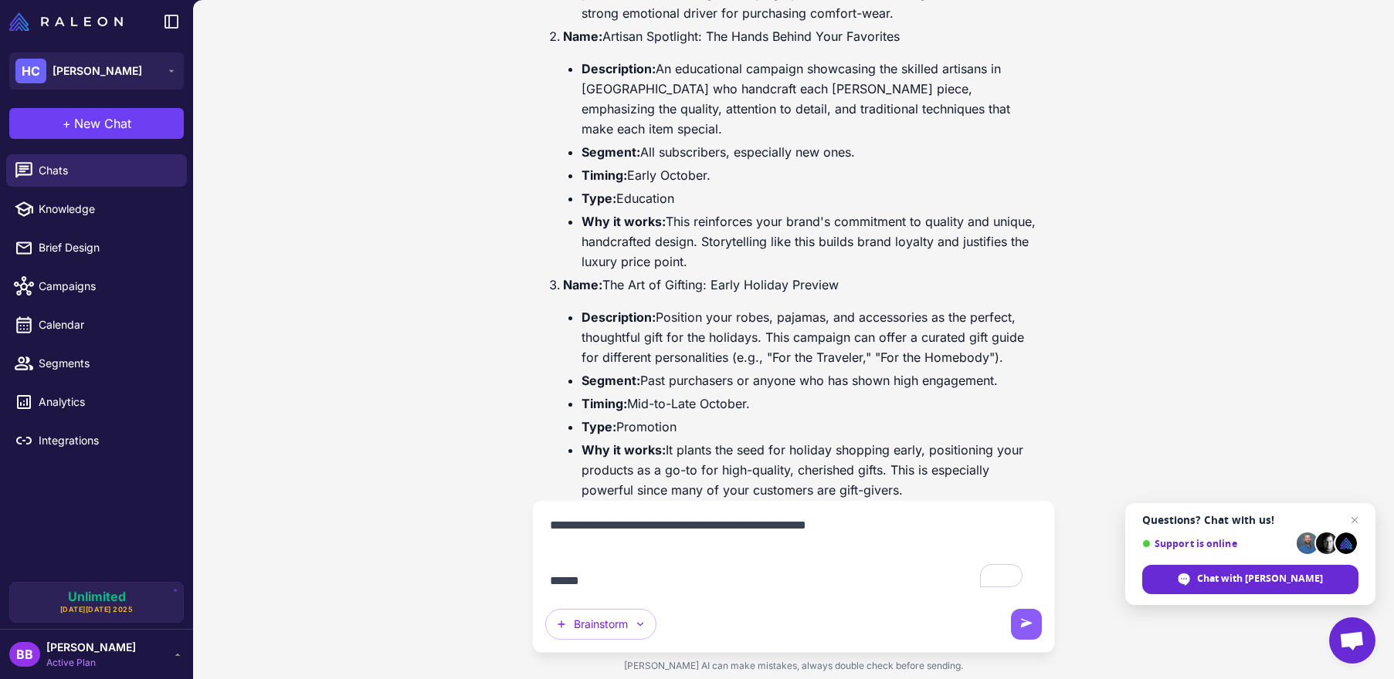
drag, startPoint x: 550, startPoint y: 518, endPoint x: 859, endPoint y: 591, distance: 317.3
click at [859, 591] on textarea "To enrich screen reader interactions, please activate Accessibility in Grammarl…" at bounding box center [793, 553] width 496 height 80
click at [862, 578] on textarea "To enrich screen reader interactions, please activate Accessibility in Grammarl…" at bounding box center [793, 553] width 496 height 80
drag, startPoint x: 553, startPoint y: 523, endPoint x: 610, endPoint y: 546, distance: 61.7
click at [610, 546] on textarea "To enrich screen reader interactions, please activate Accessibility in Grammarl…" at bounding box center [793, 553] width 496 height 80
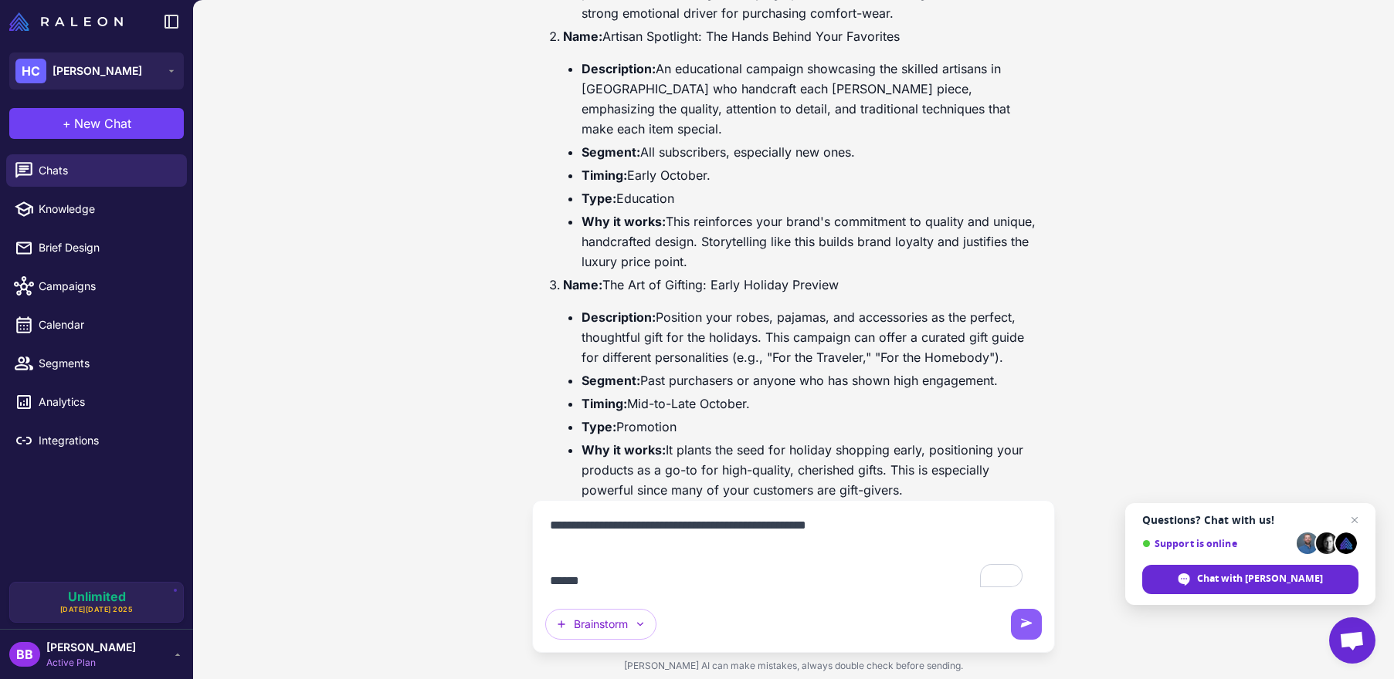
drag, startPoint x: 549, startPoint y: 523, endPoint x: 631, endPoint y: 592, distance: 106.9
click at [631, 592] on textarea "To enrich screen reader interactions, please activate Accessibility in Grammarl…" at bounding box center [793, 553] width 496 height 80
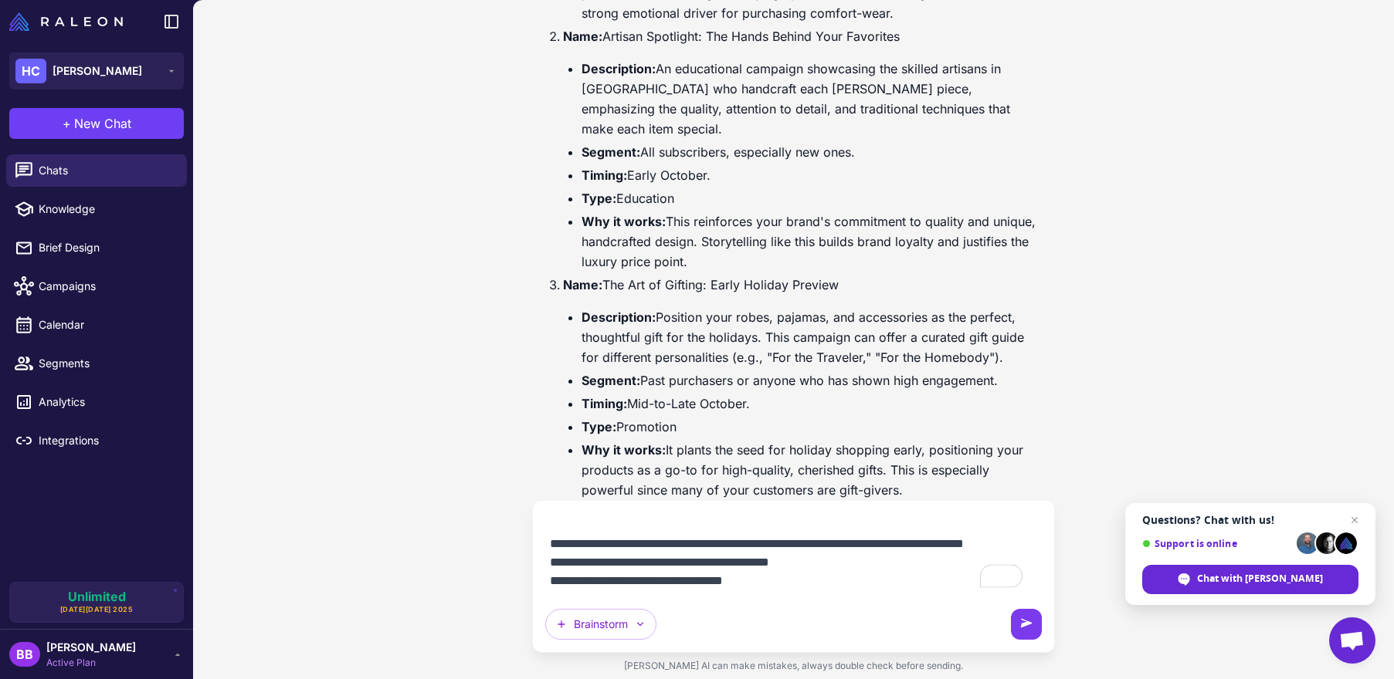
type textarea "**********"
click at [1028, 628] on icon at bounding box center [1025, 624] width 15 height 15
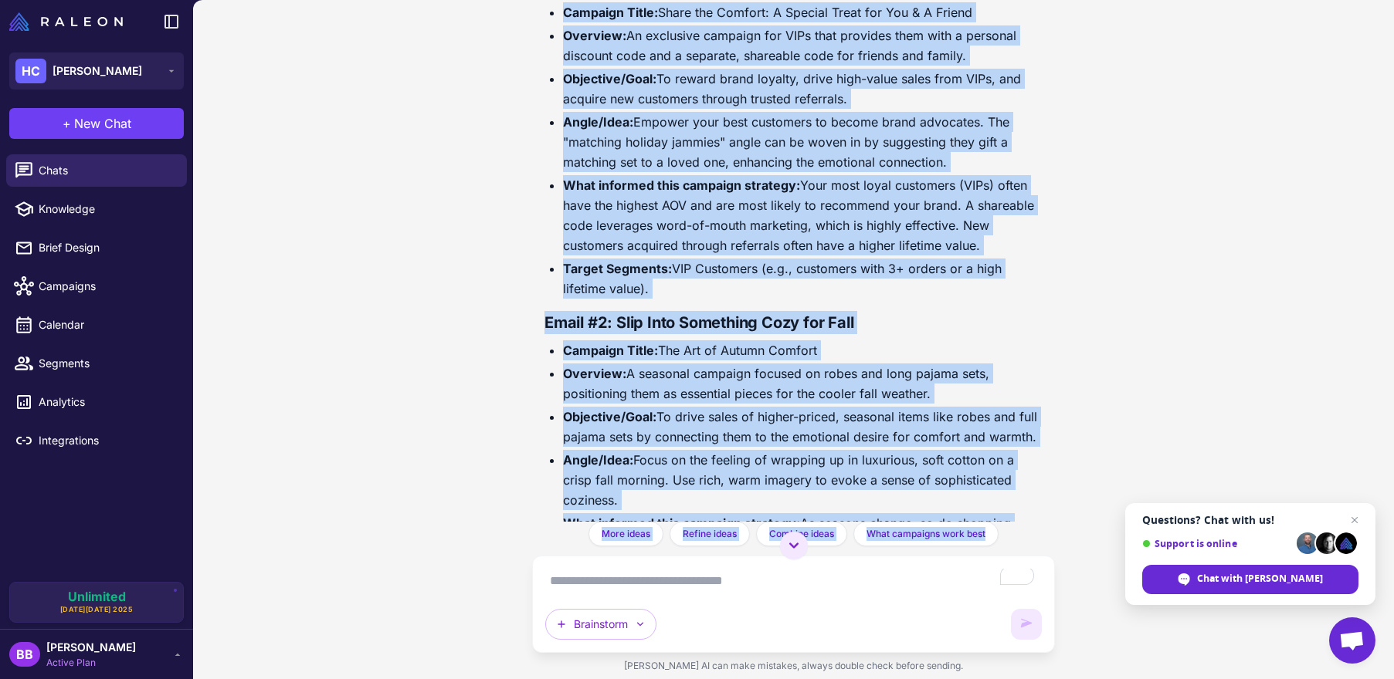
scroll to position [2072, 0]
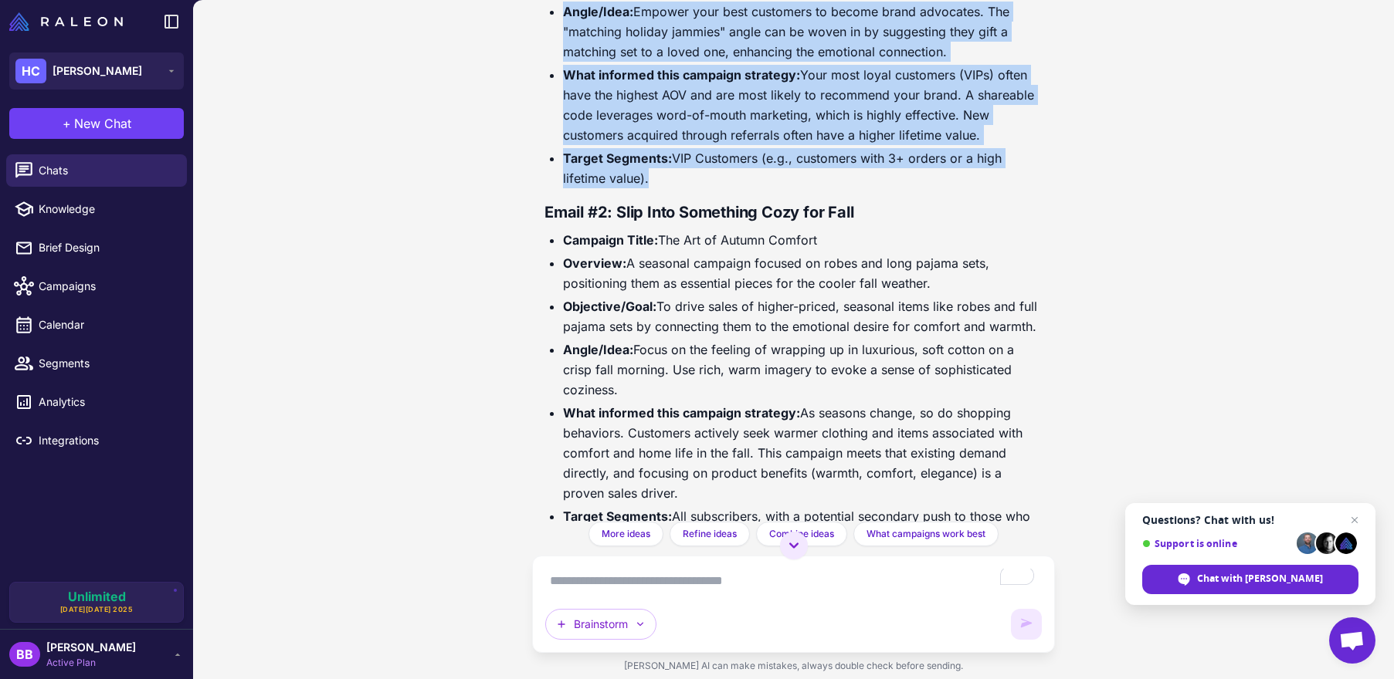
drag, startPoint x: 544, startPoint y: 207, endPoint x: 974, endPoint y: 168, distance: 431.0
click at [974, 168] on div "Of course. I can format these ideas into your templates and anchor them with st…" at bounding box center [793, 607] width 498 height 2546
copy div "Email #1a: Winback Credit Campaign Title: A Gift For You: Your Heidi Carey Cred…"
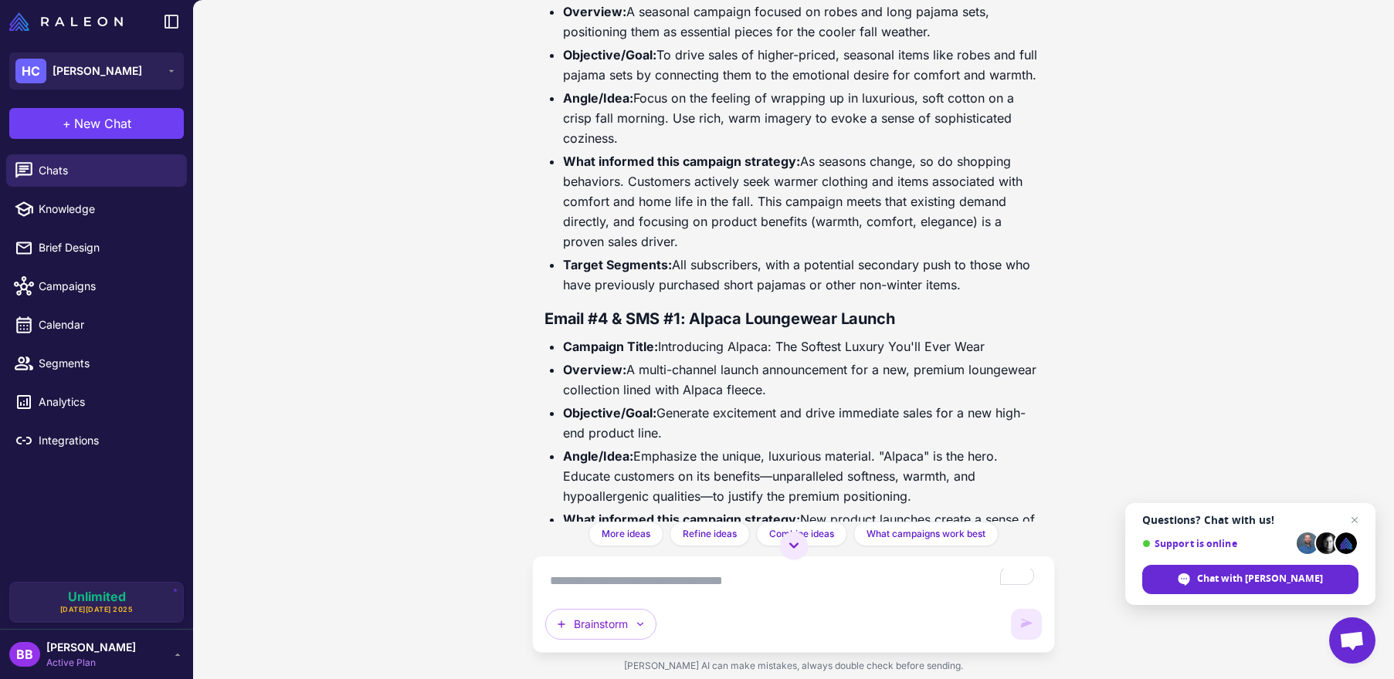
scroll to position [2564, 0]
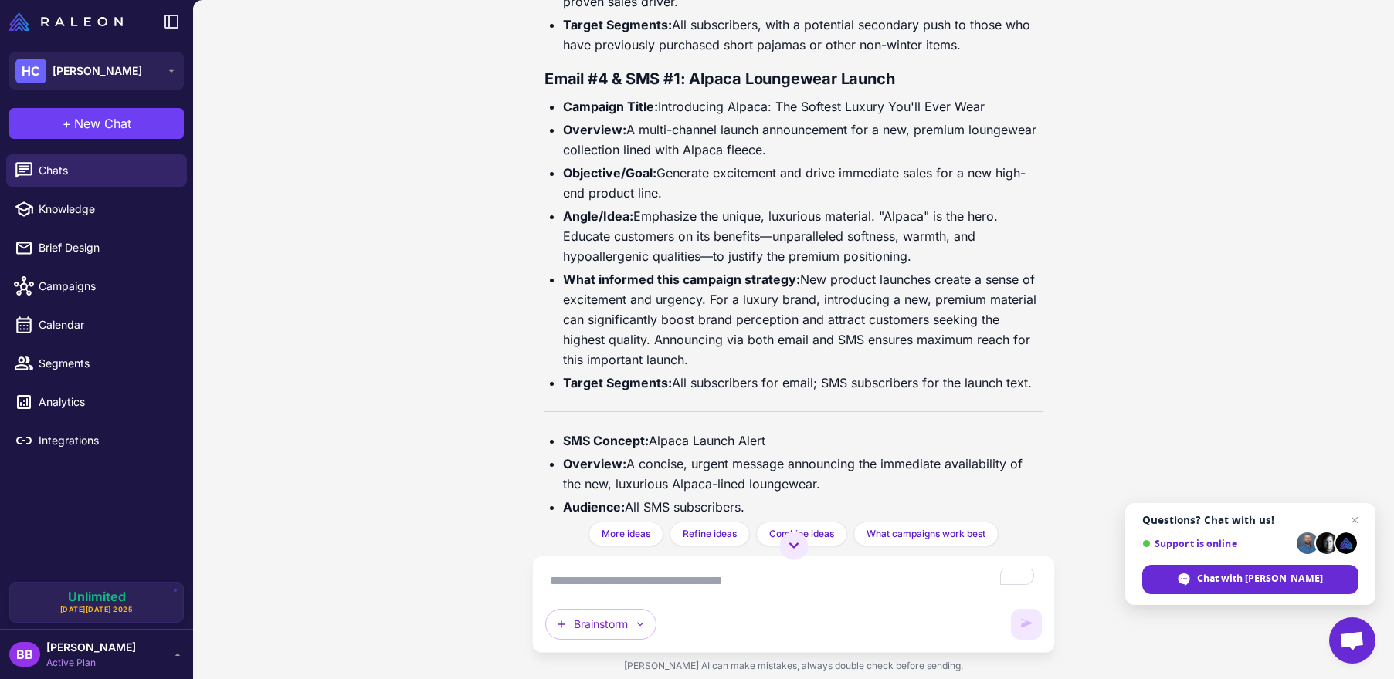
click at [656, 160] on ul "Campaign Title: Introducing Alpaca: The Softest Luxury You'll Ever Wear Overvie…" at bounding box center [793, 245] width 498 height 296
drag, startPoint x: 545, startPoint y: 74, endPoint x: 1034, endPoint y: 380, distance: 576.5
click at [1034, 380] on div "Help me brainstorm content for my email campaigns. Of course! Let's dive in. To…" at bounding box center [793, 261] width 523 height 522
copy div "Email #4 & SMS #1: Alpaca Loungewear Launch Campaign Title: Introducing Alpaca:…"
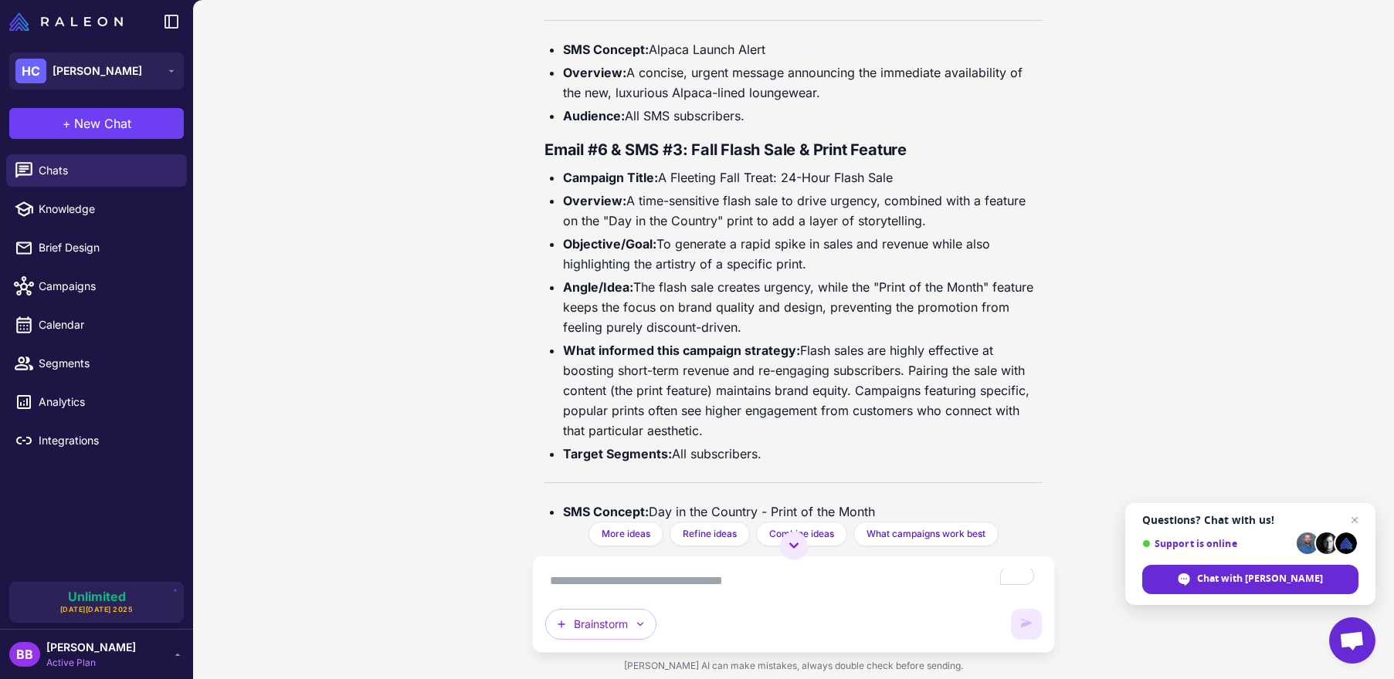
scroll to position [2956, 0]
drag, startPoint x: 544, startPoint y: 146, endPoint x: 763, endPoint y: 446, distance: 371.3
copy div "Email #6 & SMS #3: Fall Flash Sale & Print Feature Campaign Title: A Fleeting F…"
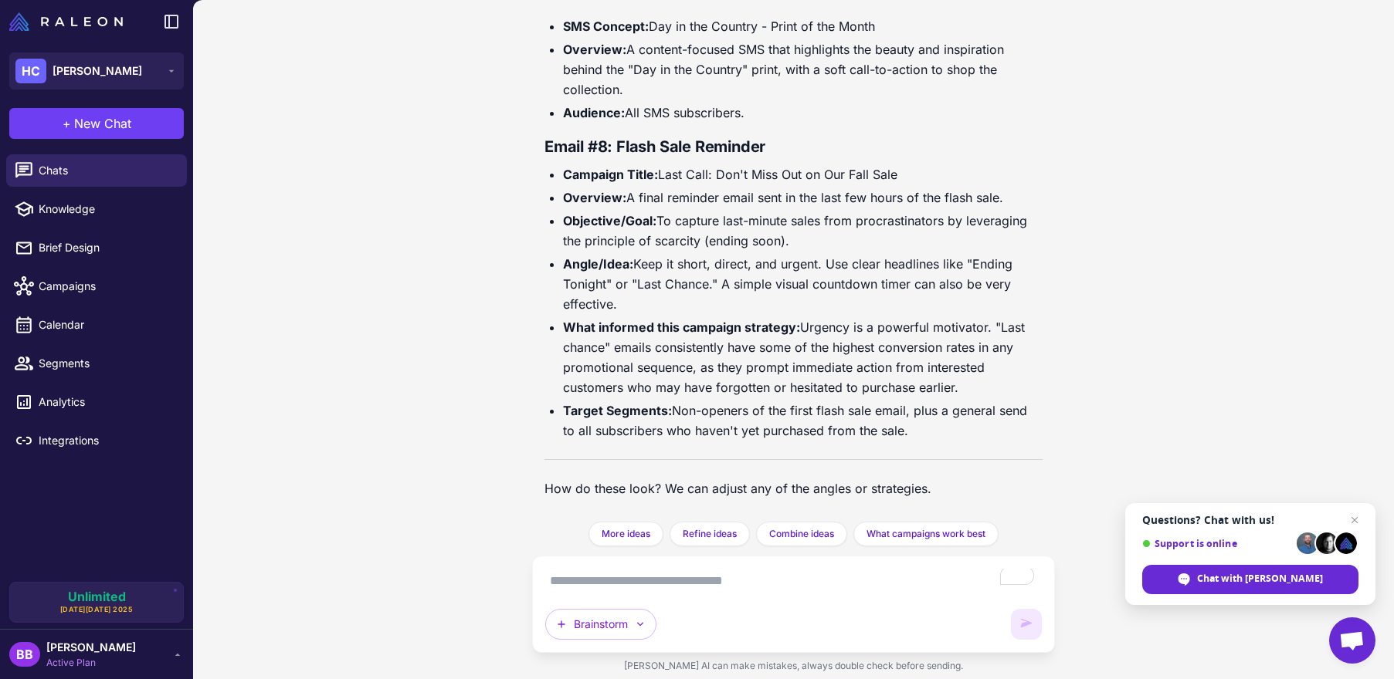
scroll to position [3443, 0]
drag, startPoint x: 547, startPoint y: 145, endPoint x: 909, endPoint y: 429, distance: 459.2
copy div "Email #8: Flash Sale Reminder Campaign Title: Last Call: Don't Miss Out on Our …"
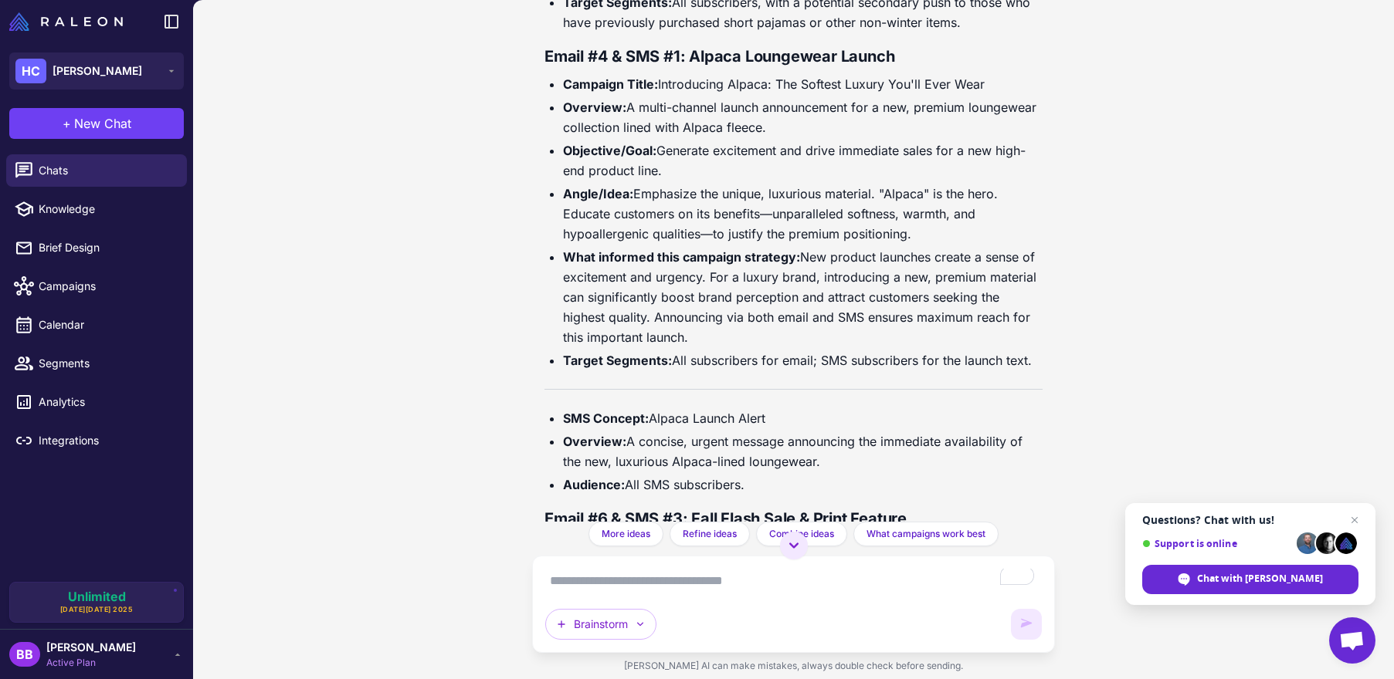
scroll to position [2675, 0]
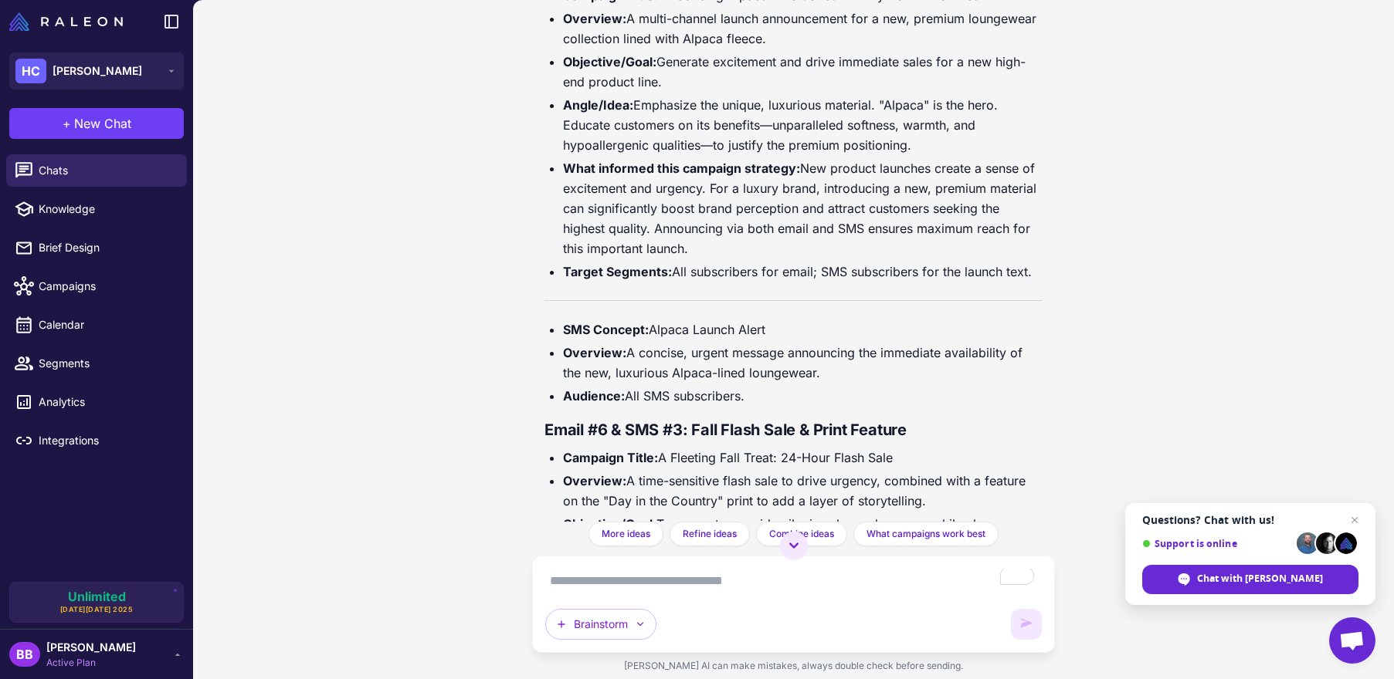
drag, startPoint x: 562, startPoint y: 327, endPoint x: 791, endPoint y: 402, distance: 240.5
click at [791, 402] on ul "SMS Concept: Alpaca Launch Alert Overview: A concise, urgent message announcing…" at bounding box center [793, 363] width 498 height 86
copy ul "SMS Concept: Alpaca Launch Alert Overview: A concise, urgent message announcing…"
